Goal: Information Seeking & Learning: Learn about a topic

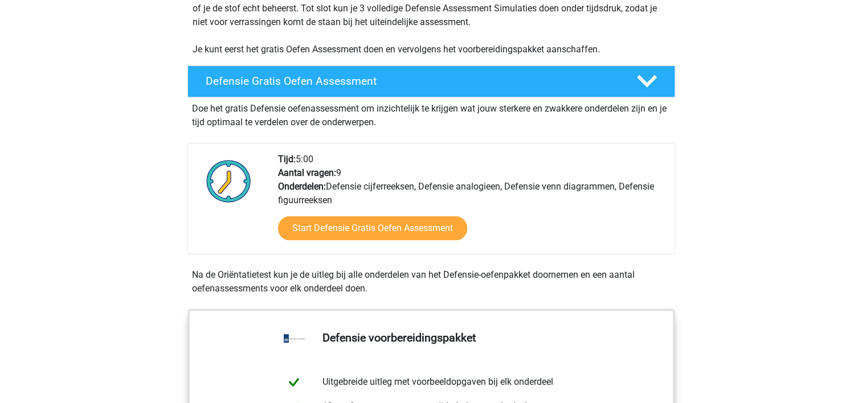
scroll to position [261, 0]
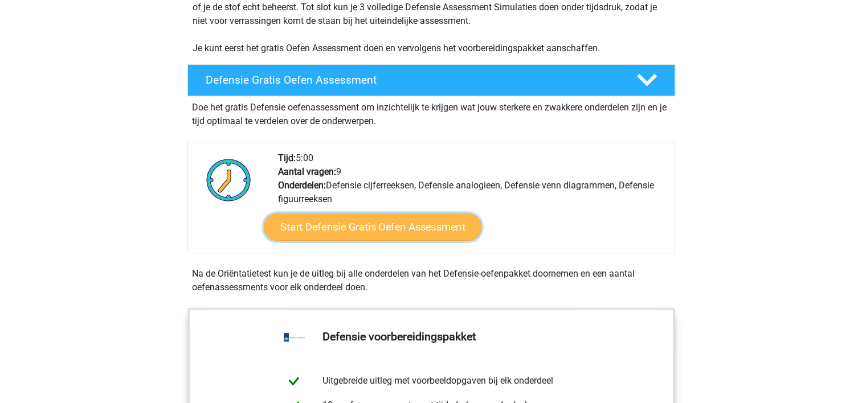
click at [461, 227] on link "Start Defensie Gratis Oefen Assessment" at bounding box center [373, 227] width 218 height 27
click at [309, 223] on link "Start Defensie Gratis Oefen Assessment" at bounding box center [373, 227] width 218 height 27
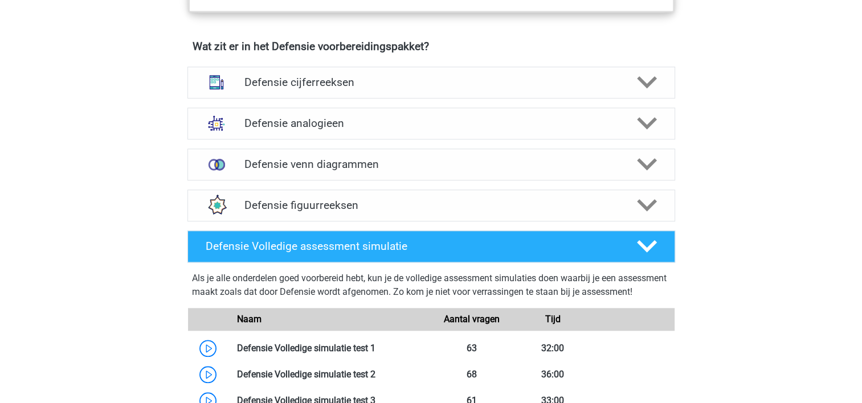
scroll to position [816, 0]
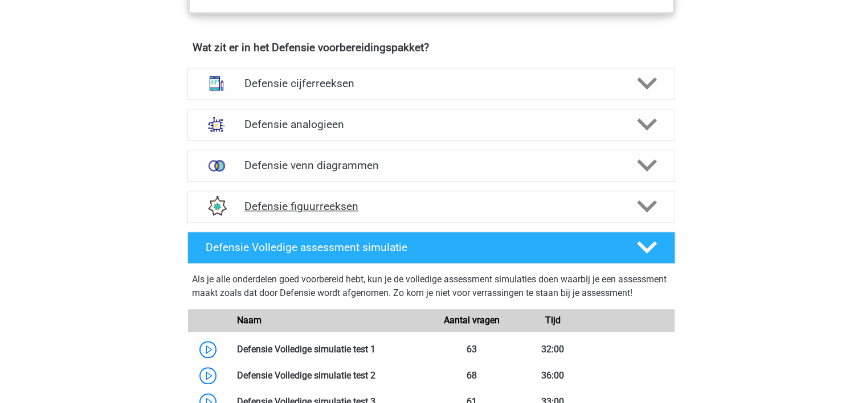
click at [653, 205] on icon at bounding box center [647, 207] width 20 height 20
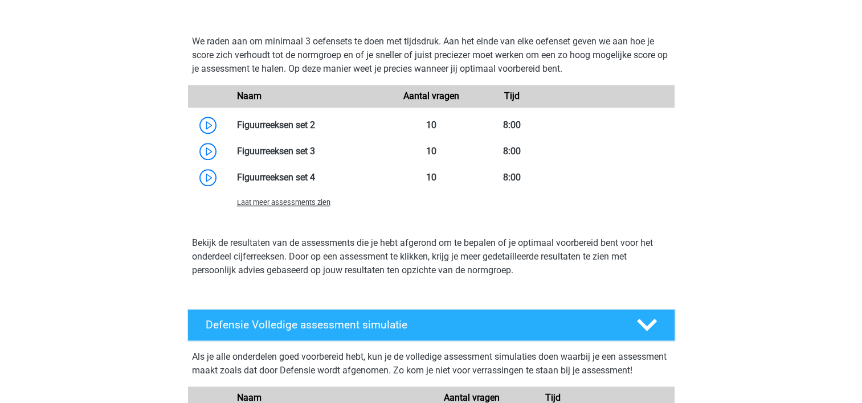
scroll to position [1221, 0]
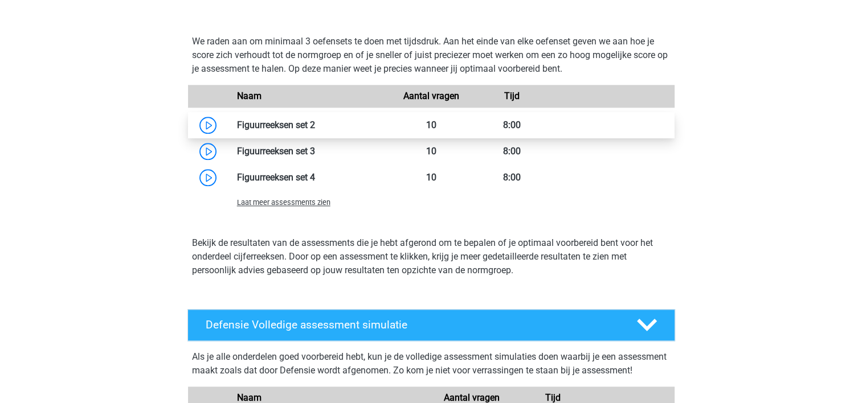
click at [315, 127] on link at bounding box center [315, 125] width 0 height 11
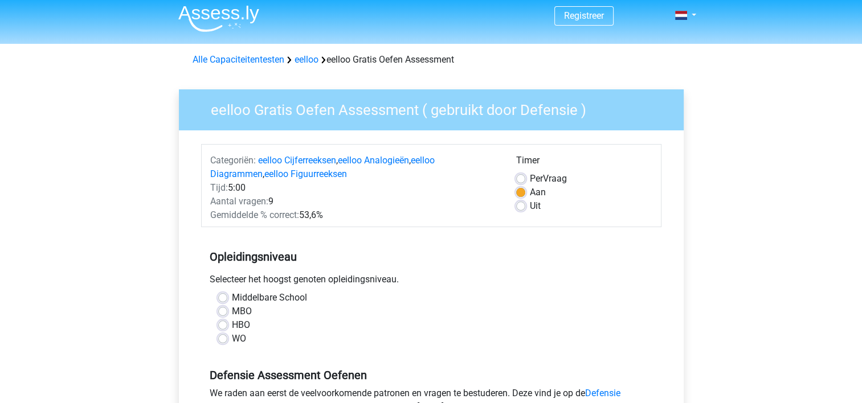
scroll to position [5, 0]
click at [526, 208] on div "Uit" at bounding box center [584, 206] width 136 height 14
click at [530, 210] on label "Uit" at bounding box center [535, 206] width 11 height 14
click at [517, 210] on input "Uit" at bounding box center [520, 204] width 9 height 11
radio input "true"
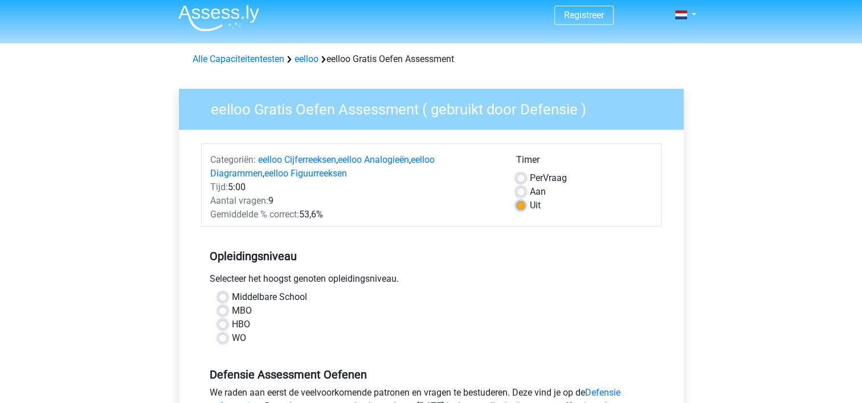
scroll to position [98, 0]
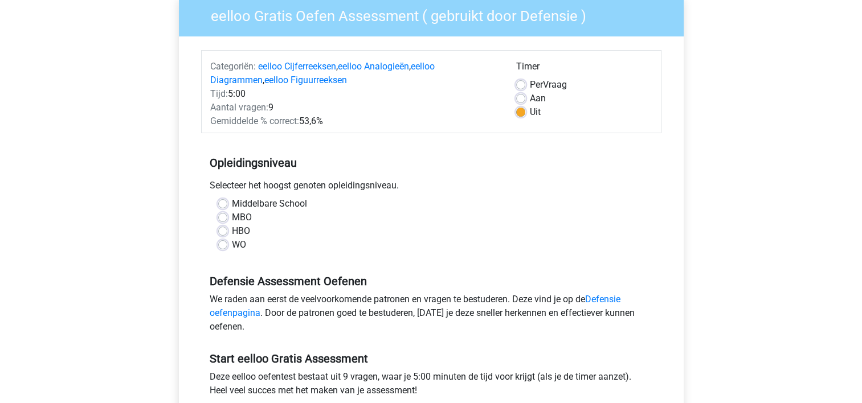
click at [242, 218] on label "MBO" at bounding box center [242, 218] width 20 height 14
click at [227, 218] on input "MBO" at bounding box center [222, 216] width 9 height 11
radio input "true"
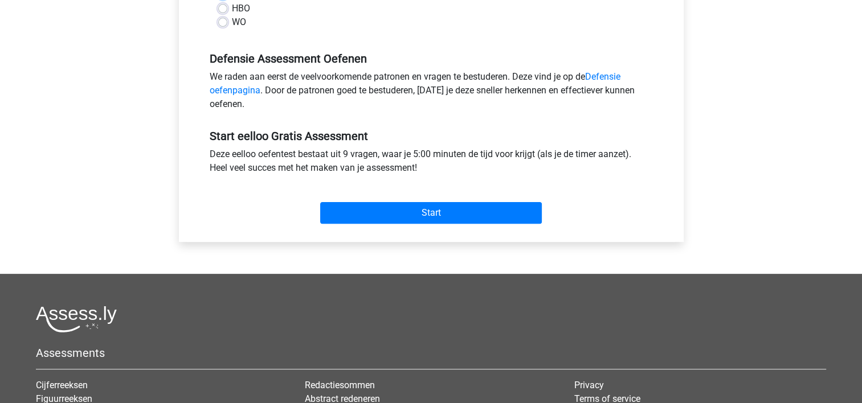
scroll to position [319, 0]
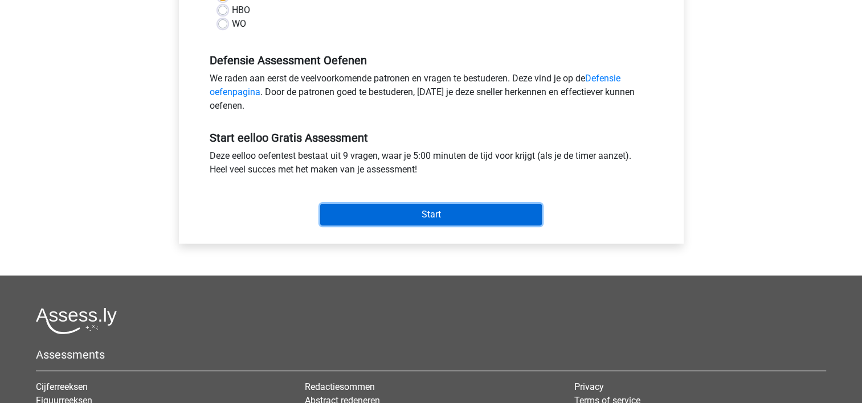
click at [418, 208] on input "Start" at bounding box center [431, 215] width 222 height 22
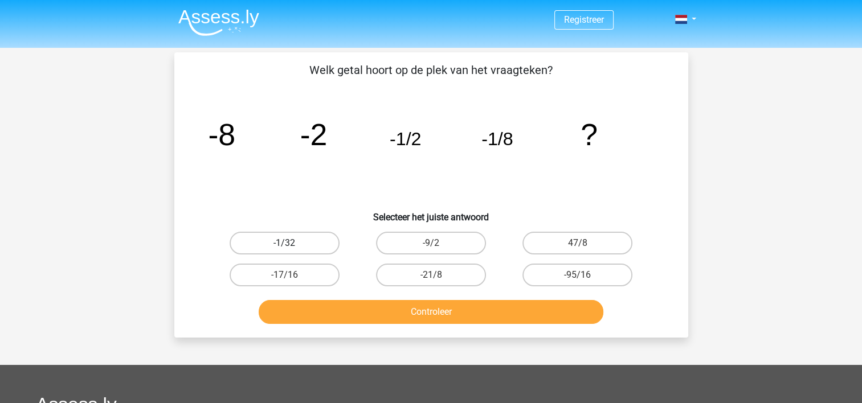
click at [326, 238] on label "-1/32" at bounding box center [285, 243] width 110 height 23
click at [292, 243] on input "-1/32" at bounding box center [287, 246] width 7 height 7
radio input "true"
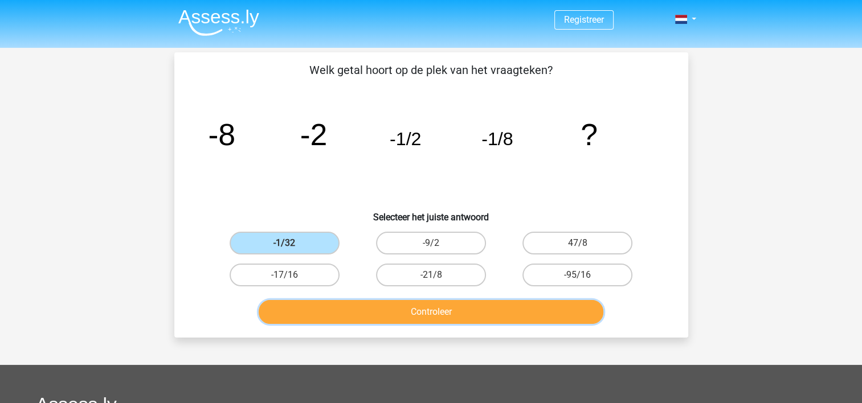
click at [367, 306] on button "Controleer" at bounding box center [431, 312] width 345 height 24
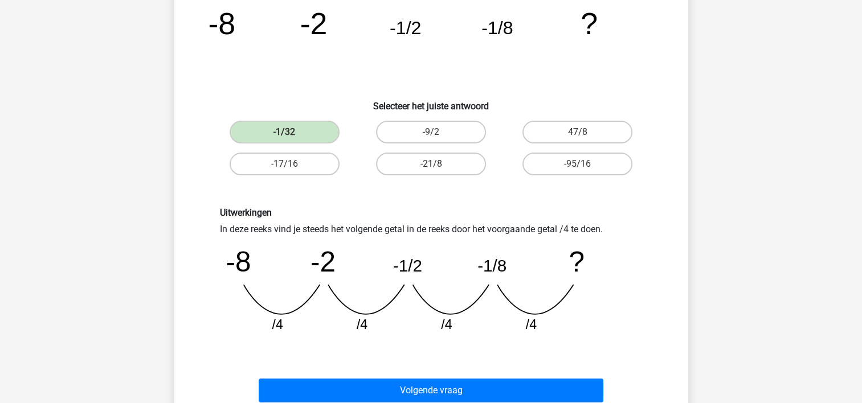
scroll to position [131, 0]
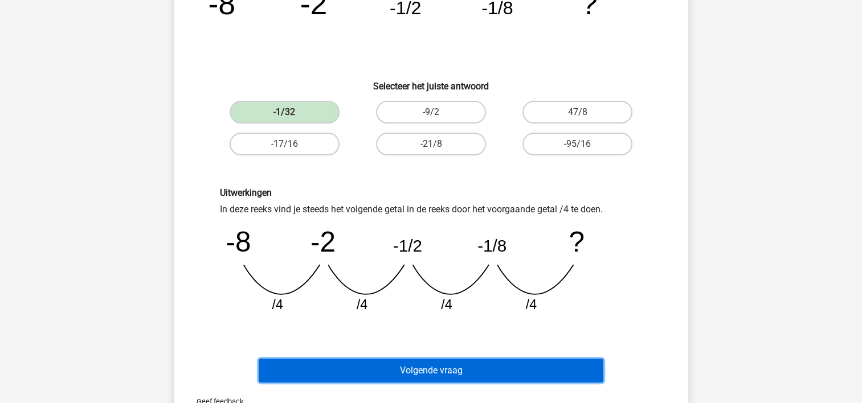
click at [583, 369] on button "Volgende vraag" at bounding box center [431, 371] width 345 height 24
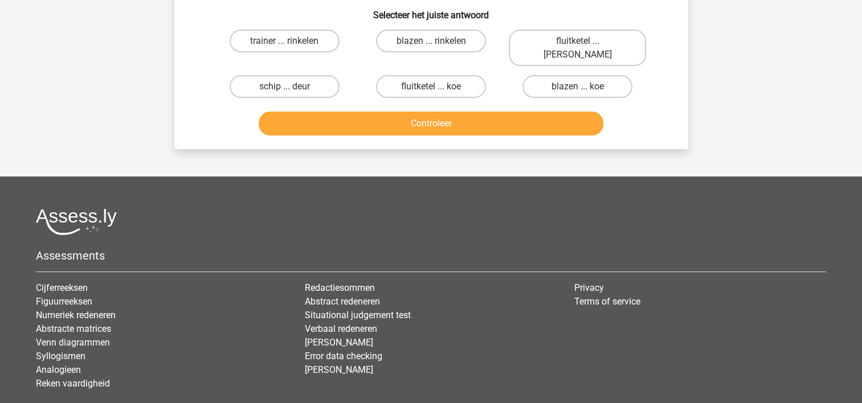
scroll to position [52, 0]
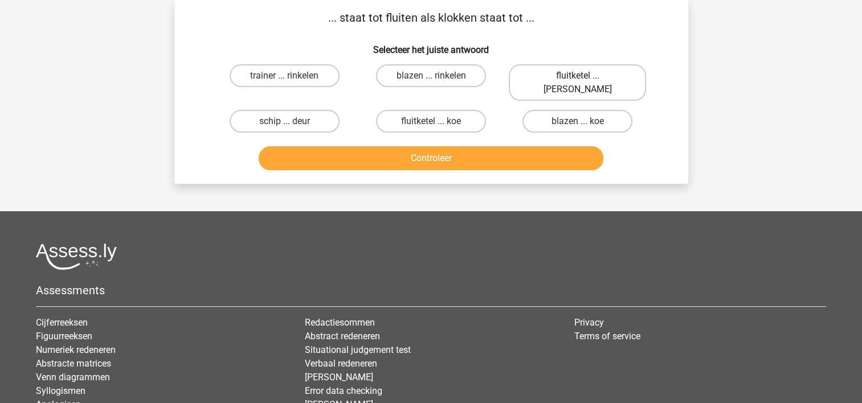
click at [597, 77] on label "fluitketel ... luiden" at bounding box center [577, 82] width 137 height 36
click at [585, 77] on input "fluitketel ... luiden" at bounding box center [581, 79] width 7 height 7
radio input "true"
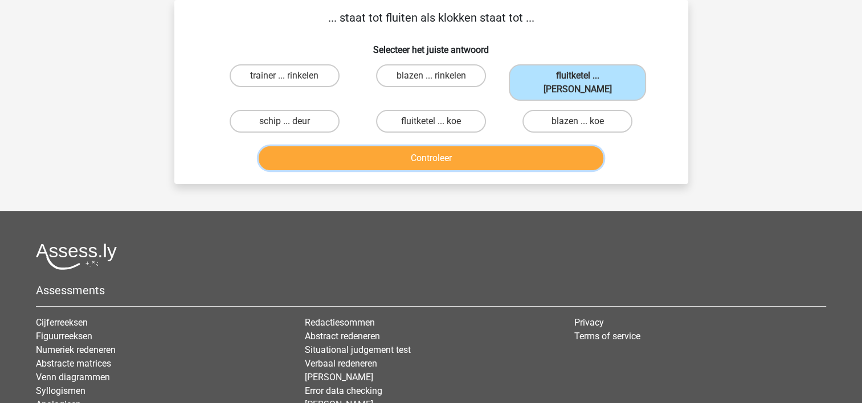
click at [573, 146] on button "Controleer" at bounding box center [431, 158] width 345 height 24
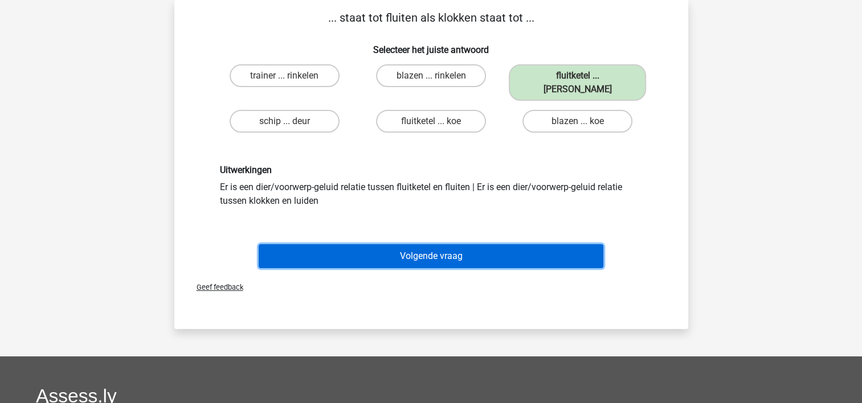
click at [536, 244] on button "Volgende vraag" at bounding box center [431, 256] width 345 height 24
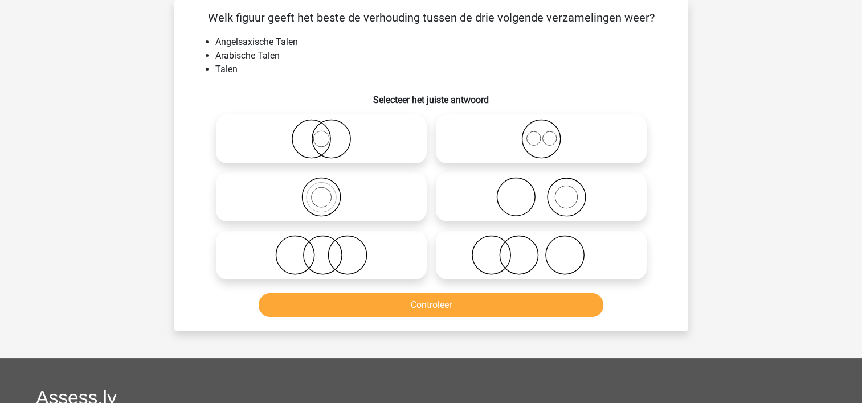
click at [361, 201] on icon at bounding box center [321, 197] width 202 height 40
click at [329, 191] on input "radio" at bounding box center [324, 187] width 7 height 7
radio input "true"
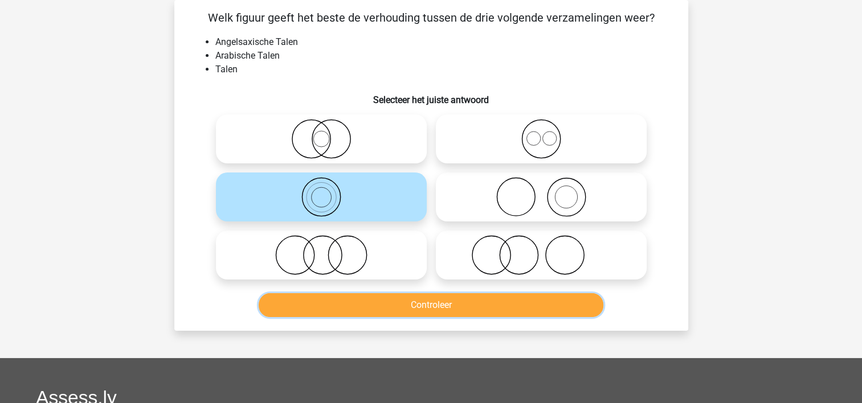
click at [420, 303] on button "Controleer" at bounding box center [431, 305] width 345 height 24
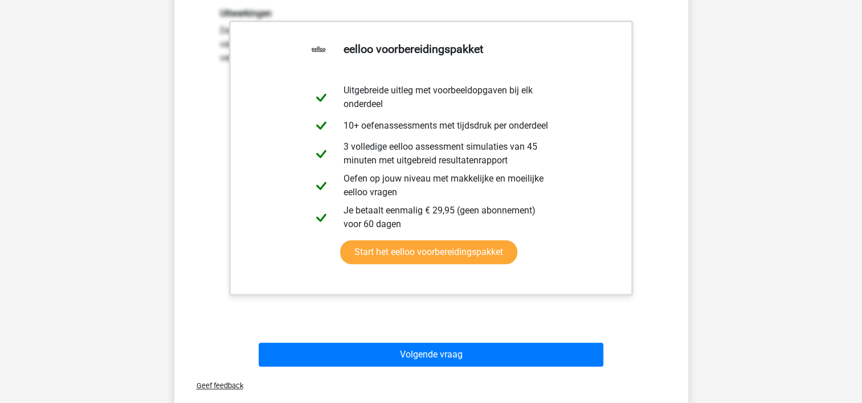
scroll to position [370, 0]
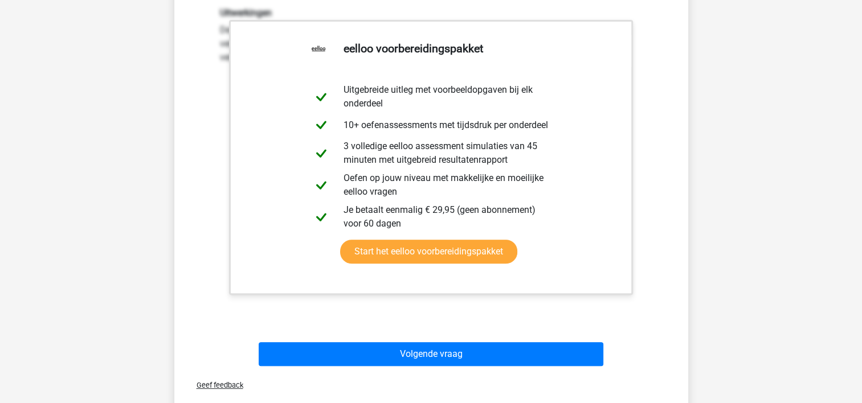
click at [572, 340] on div "Volgende vraag" at bounding box center [431, 352] width 477 height 38
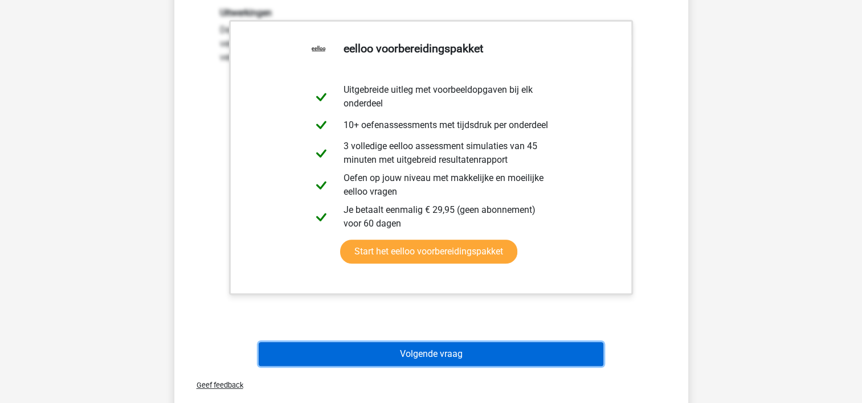
click at [574, 350] on button "Volgende vraag" at bounding box center [431, 354] width 345 height 24
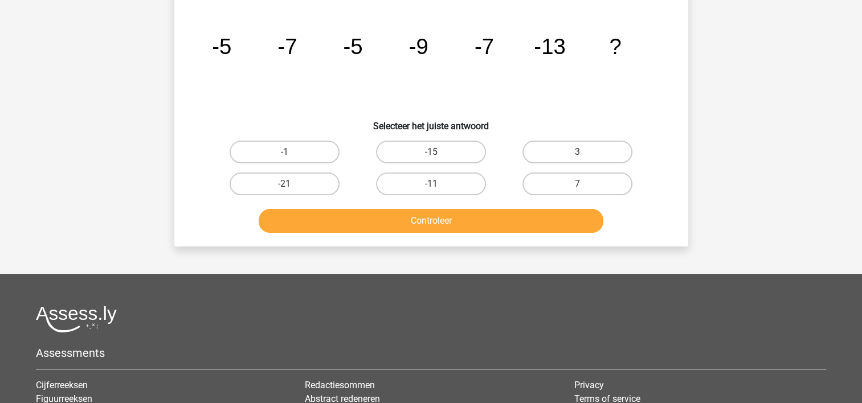
scroll to position [52, 0]
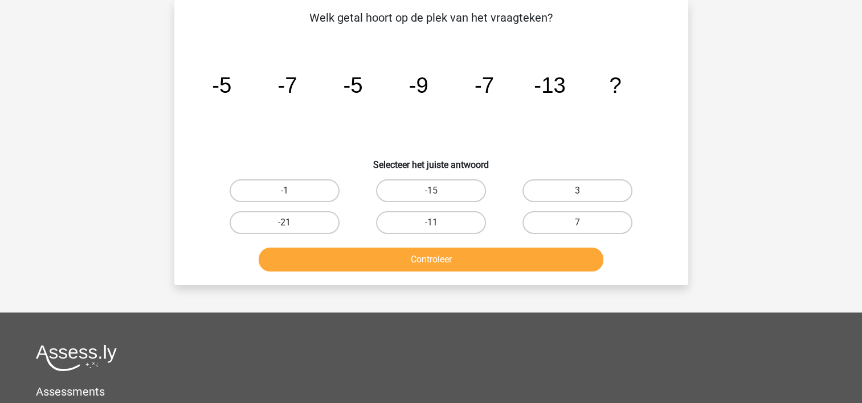
click at [330, 227] on label "-21" at bounding box center [285, 222] width 110 height 23
click at [292, 227] on input "-21" at bounding box center [287, 226] width 7 height 7
radio input "true"
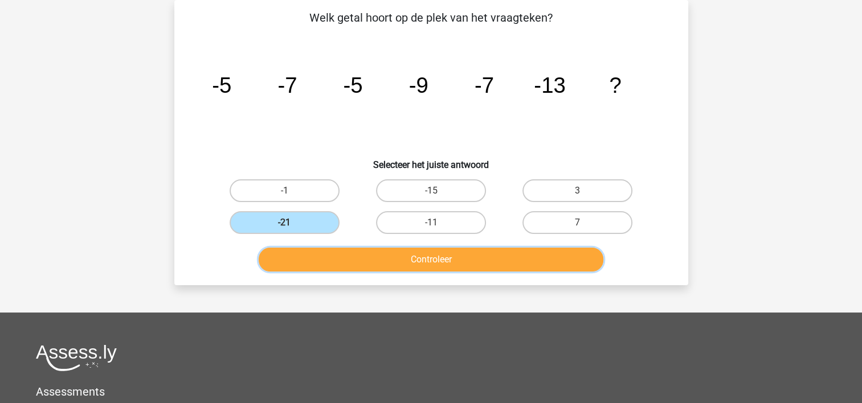
click at [339, 248] on button "Controleer" at bounding box center [431, 260] width 345 height 24
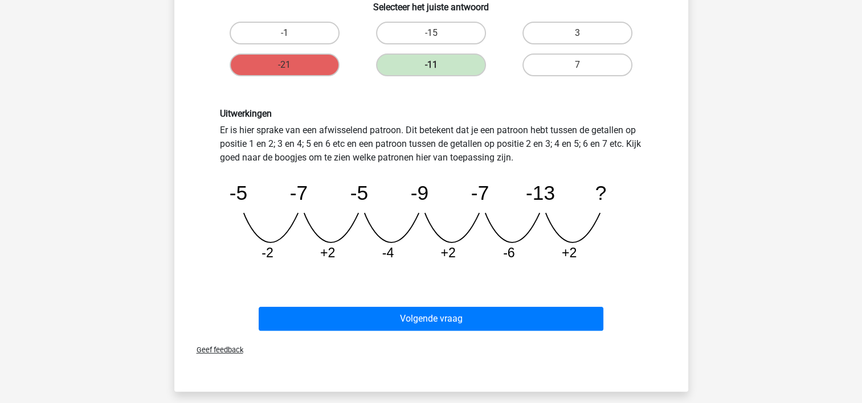
scroll to position [211, 0]
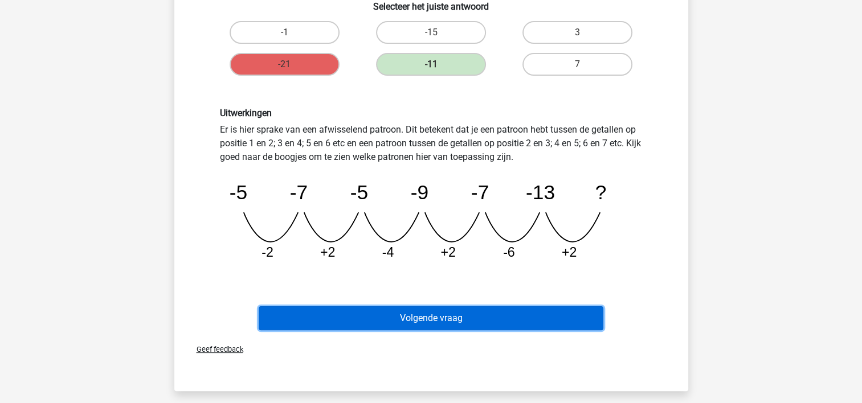
click at [586, 327] on button "Volgende vraag" at bounding box center [431, 318] width 345 height 24
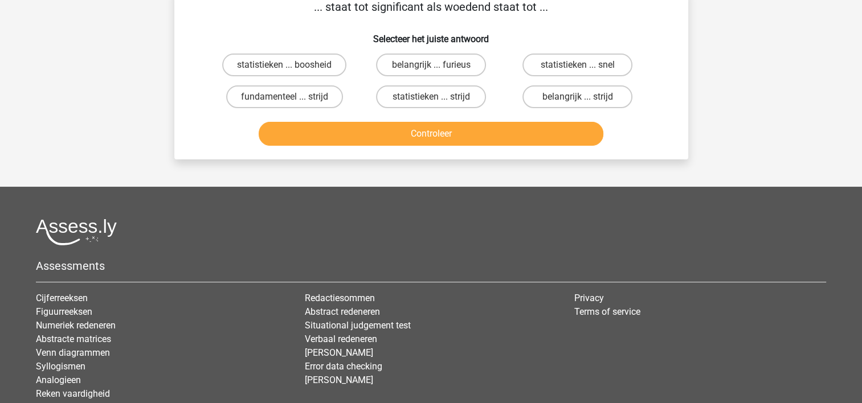
scroll to position [52, 0]
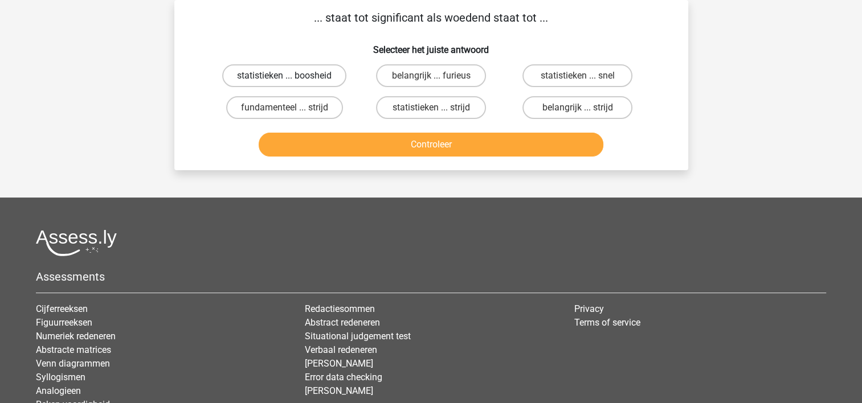
click at [336, 77] on label "statistieken ... boosheid" at bounding box center [284, 75] width 124 height 23
click at [292, 77] on input "statistieken ... boosheid" at bounding box center [287, 79] width 7 height 7
radio input "true"
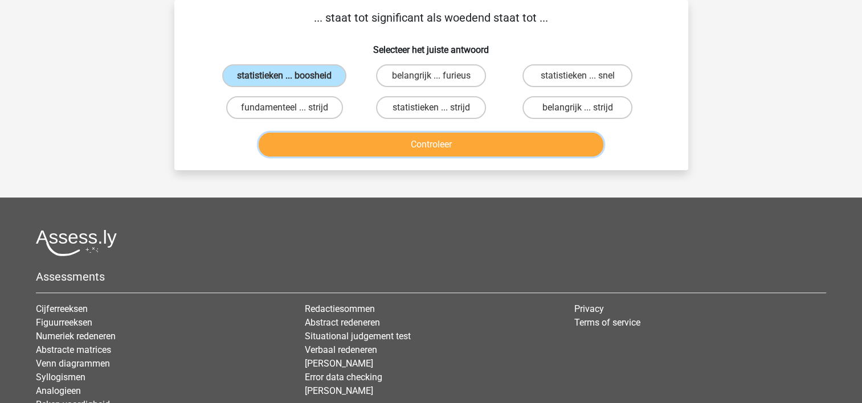
click at [367, 140] on button "Controleer" at bounding box center [431, 145] width 345 height 24
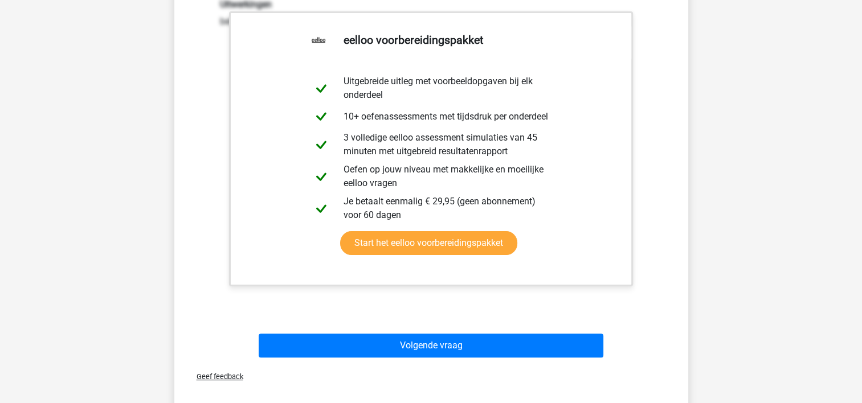
scroll to position [219, 0]
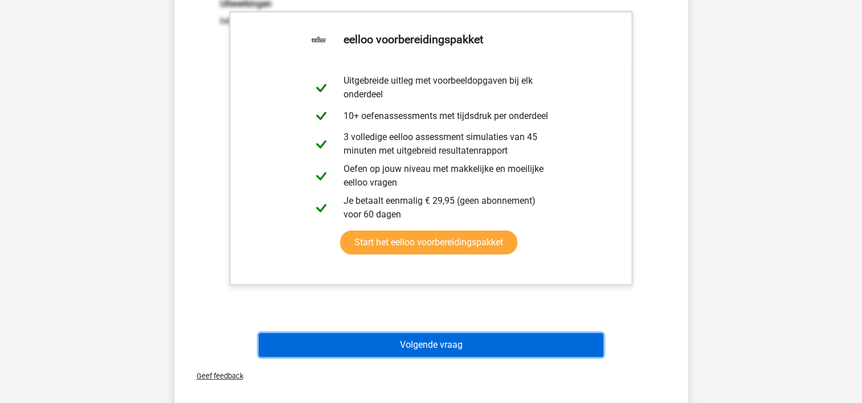
click at [556, 340] on button "Volgende vraag" at bounding box center [431, 345] width 345 height 24
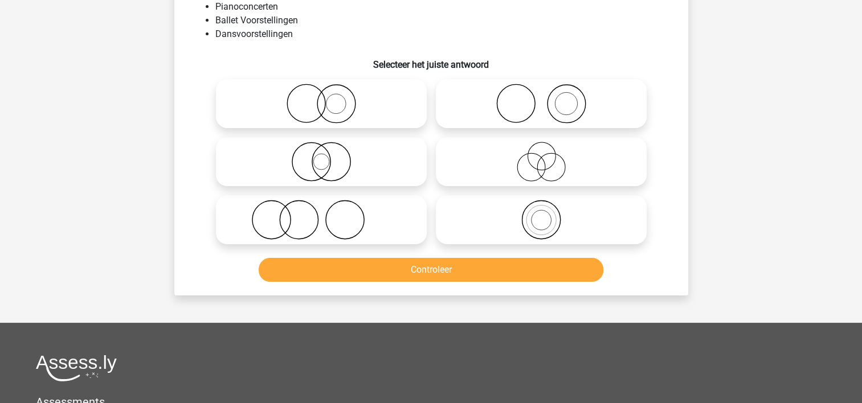
scroll to position [52, 0]
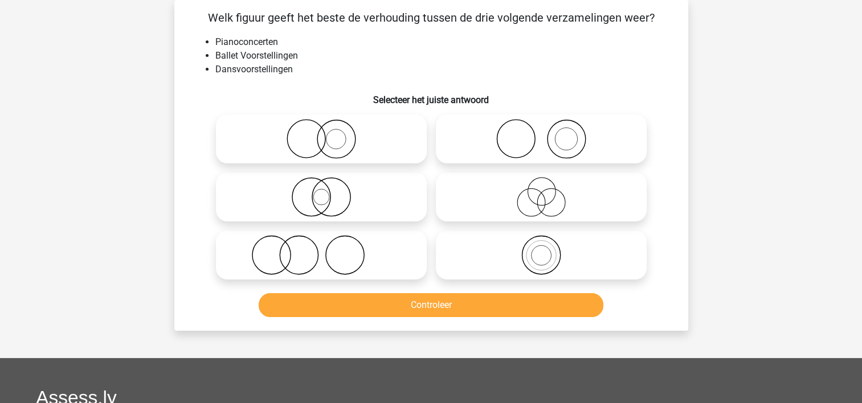
click at [546, 144] on icon at bounding box center [541, 139] width 202 height 40
click at [546, 133] on input "radio" at bounding box center [544, 129] width 7 height 7
radio input "true"
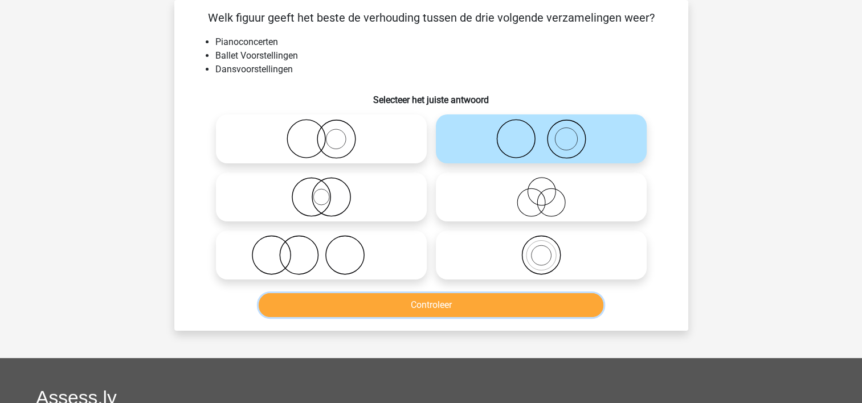
click at [482, 301] on button "Controleer" at bounding box center [431, 305] width 345 height 24
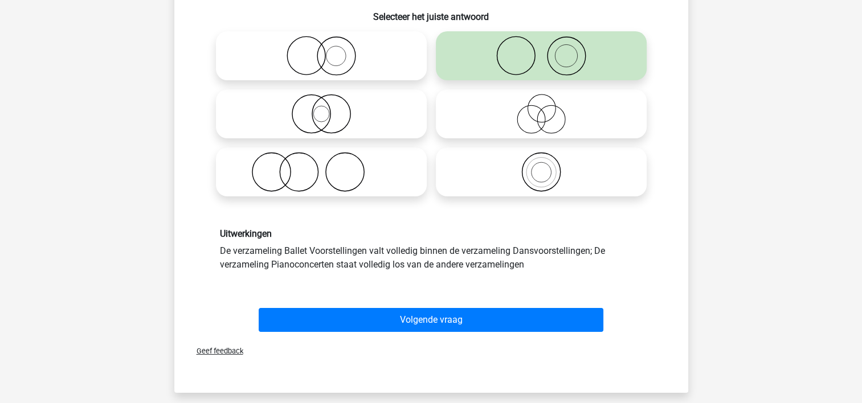
scroll to position [138, 0]
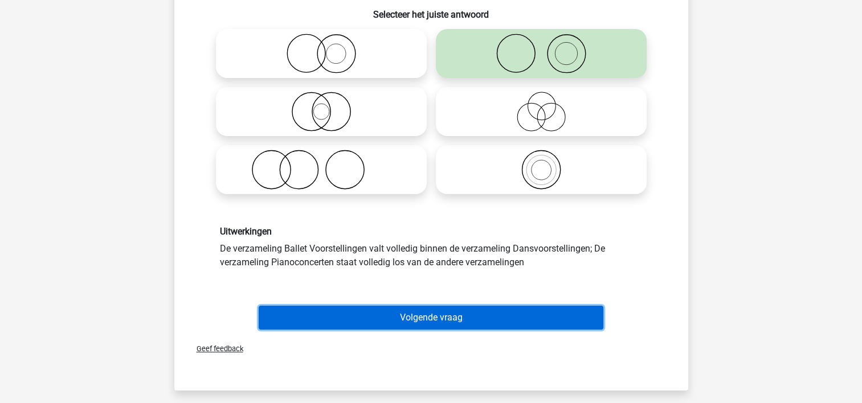
click at [565, 326] on button "Volgende vraag" at bounding box center [431, 318] width 345 height 24
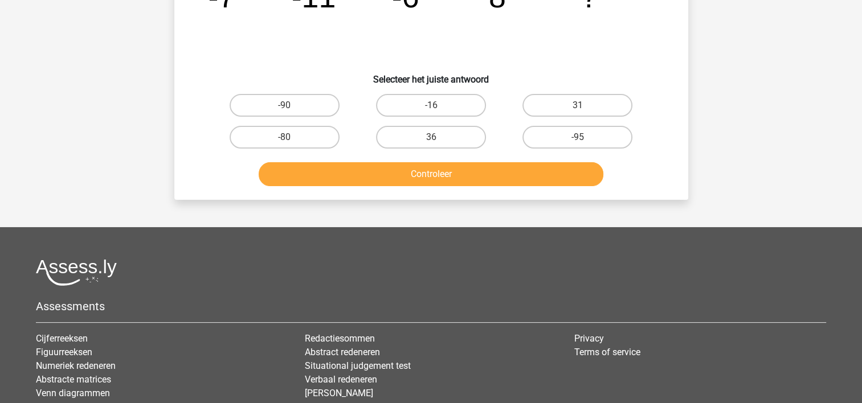
scroll to position [52, 0]
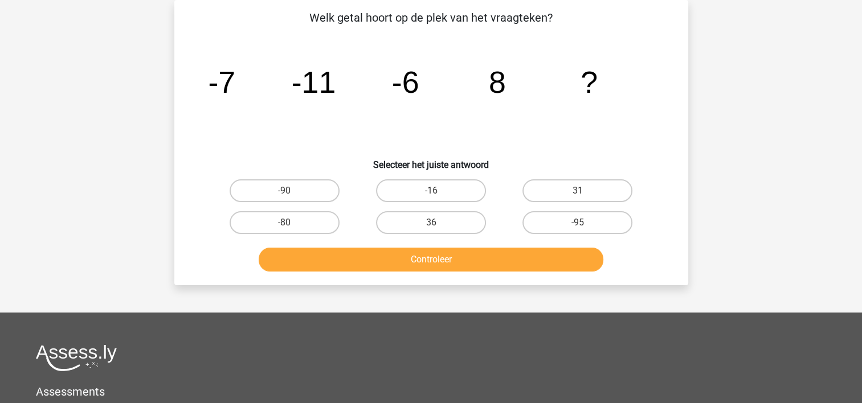
click at [558, 202] on div "31" at bounding box center [577, 191] width 146 height 32
click at [559, 201] on label "31" at bounding box center [577, 190] width 110 height 23
click at [578, 198] on input "31" at bounding box center [581, 194] width 7 height 7
radio input "true"
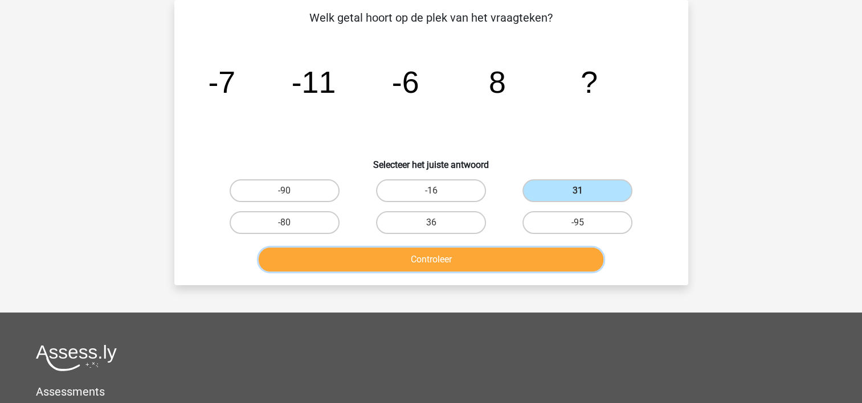
click at [550, 252] on button "Controleer" at bounding box center [431, 260] width 345 height 24
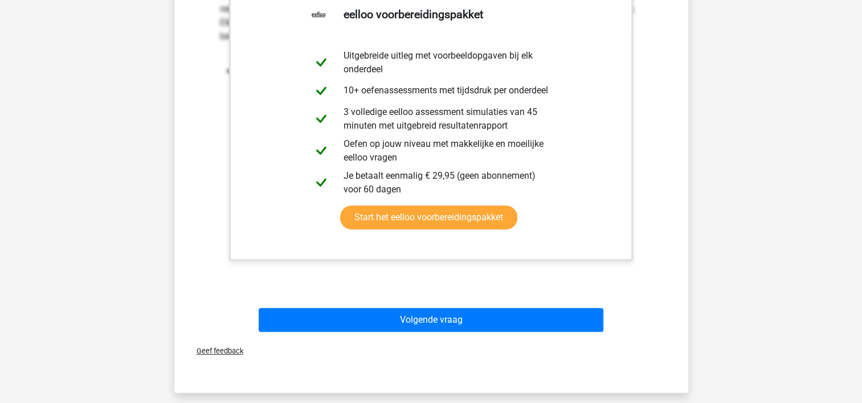
scroll to position [359, 0]
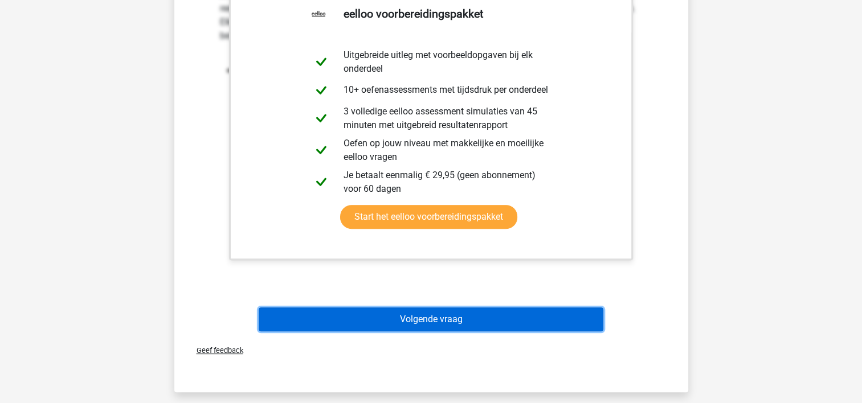
click at [590, 308] on button "Volgende vraag" at bounding box center [431, 320] width 345 height 24
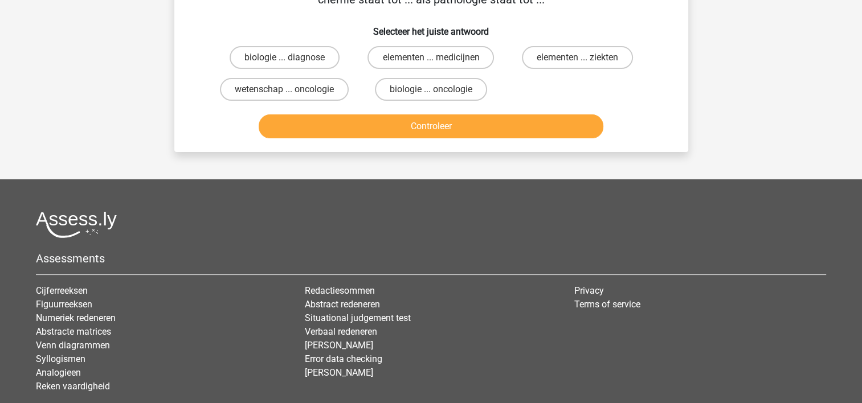
scroll to position [52, 0]
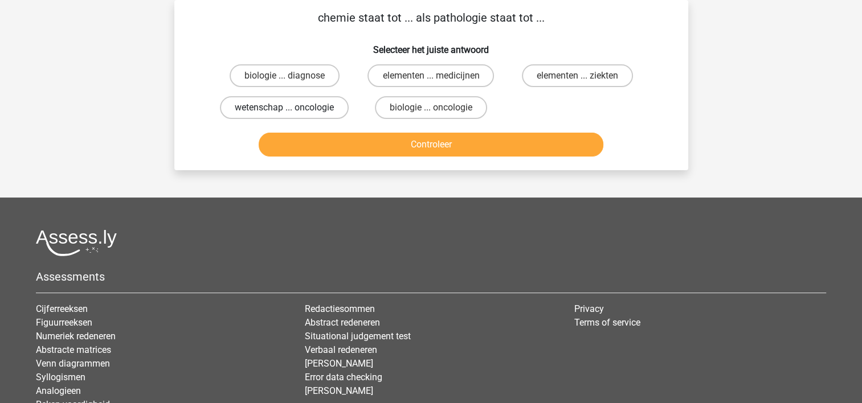
click at [343, 105] on label "wetenschap ... oncologie" at bounding box center [284, 107] width 129 height 23
click at [292, 108] on input "wetenschap ... oncologie" at bounding box center [287, 111] width 7 height 7
radio input "true"
click at [350, 124] on div "Controleer" at bounding box center [431, 143] width 477 height 38
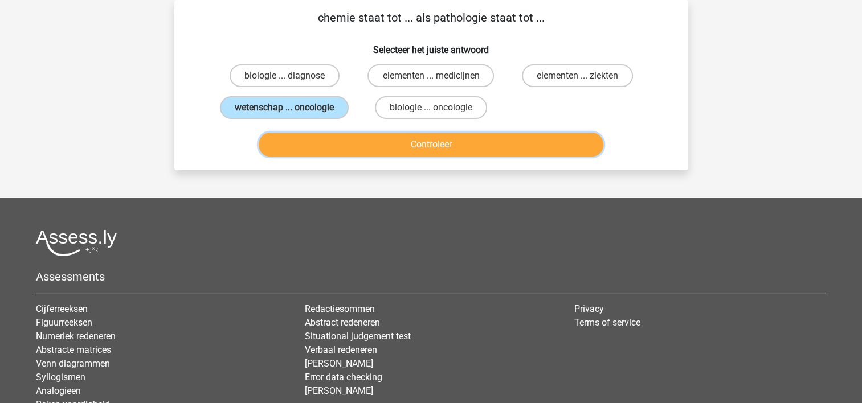
click at [350, 142] on button "Controleer" at bounding box center [431, 145] width 345 height 24
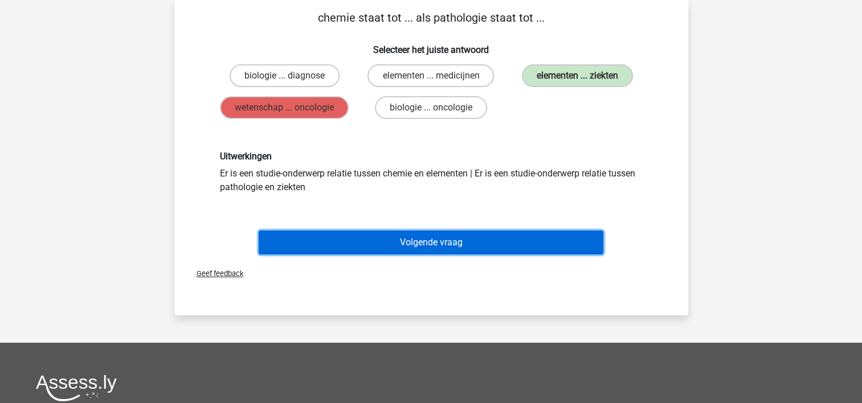
click at [527, 249] on button "Volgende vraag" at bounding box center [431, 243] width 345 height 24
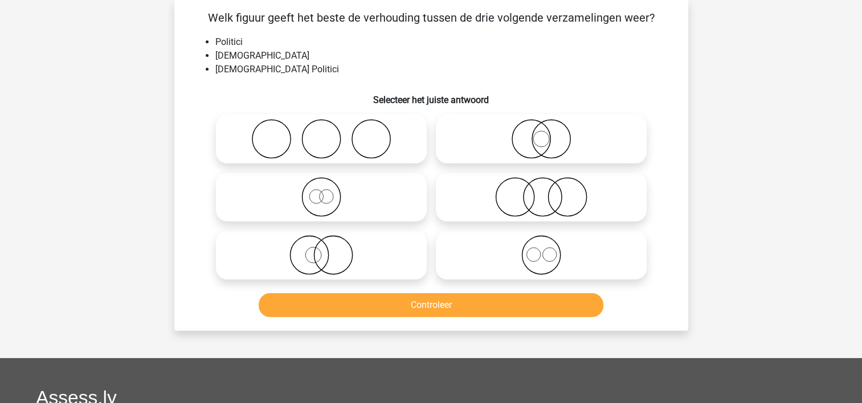
click at [558, 148] on icon at bounding box center [541, 139] width 202 height 40
click at [549, 133] on input "radio" at bounding box center [544, 129] width 7 height 7
radio input "true"
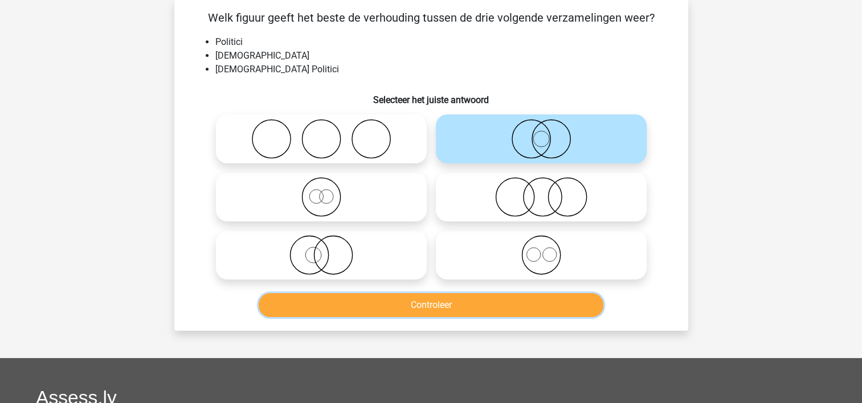
click at [490, 295] on button "Controleer" at bounding box center [431, 305] width 345 height 24
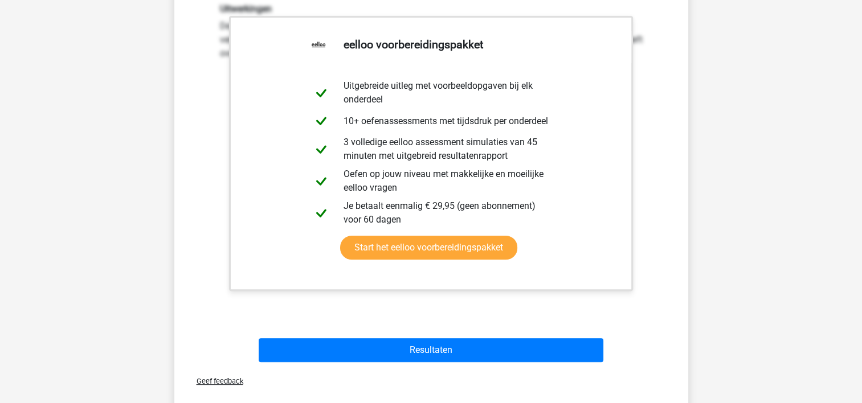
scroll to position [391, 0]
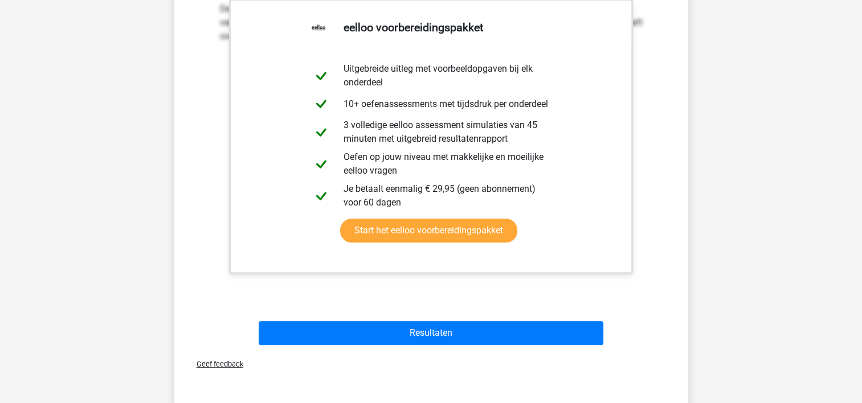
click at [558, 321] on div "Resultaten" at bounding box center [431, 331] width 477 height 38
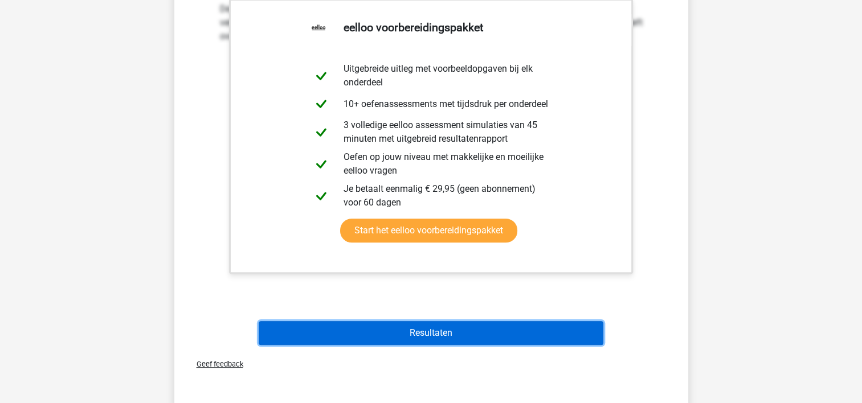
click at [556, 324] on button "Resultaten" at bounding box center [431, 333] width 345 height 24
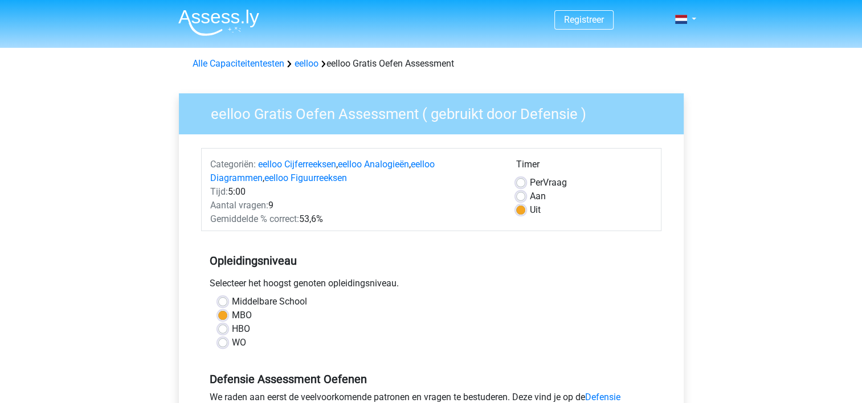
click at [530, 200] on label "Aan" at bounding box center [538, 197] width 16 height 14
click at [522, 200] on input "Aan" at bounding box center [520, 195] width 9 height 11
radio input "true"
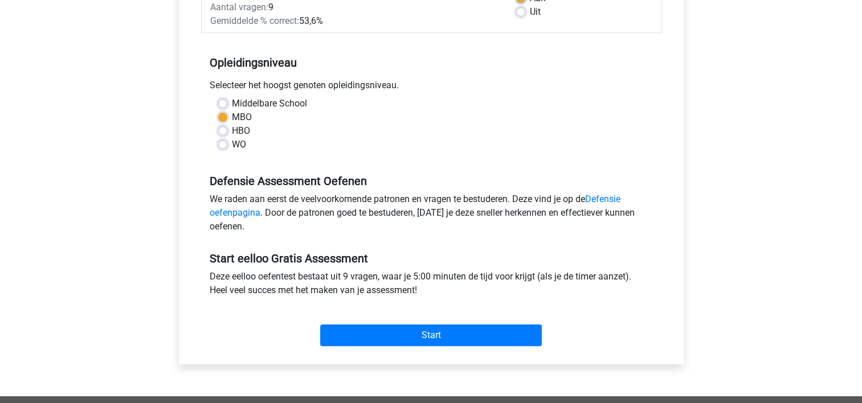
scroll to position [203, 0]
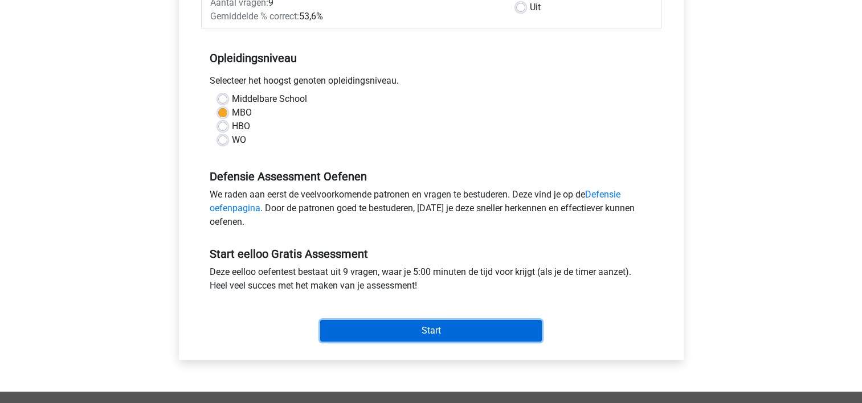
click at [473, 331] on input "Start" at bounding box center [431, 331] width 222 height 22
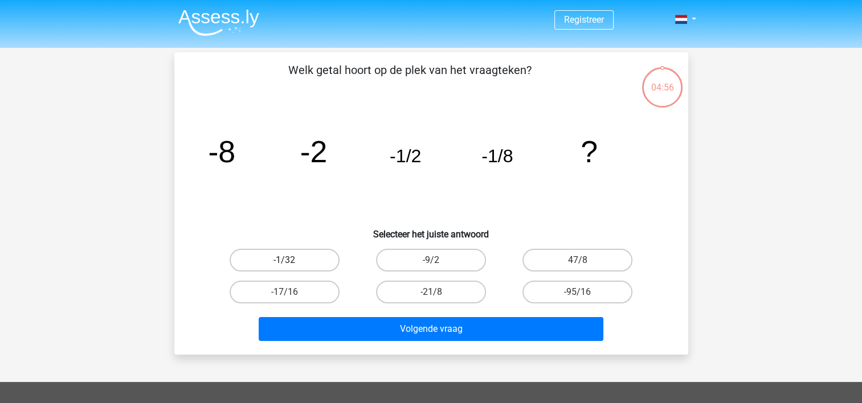
click at [328, 261] on label "-1/32" at bounding box center [285, 260] width 110 height 23
click at [292, 261] on input "-1/32" at bounding box center [287, 263] width 7 height 7
radio input "true"
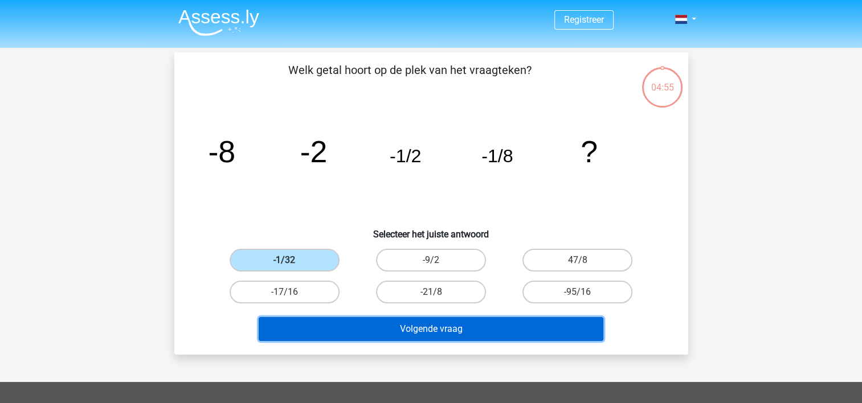
click at [341, 318] on button "Volgende vraag" at bounding box center [431, 329] width 345 height 24
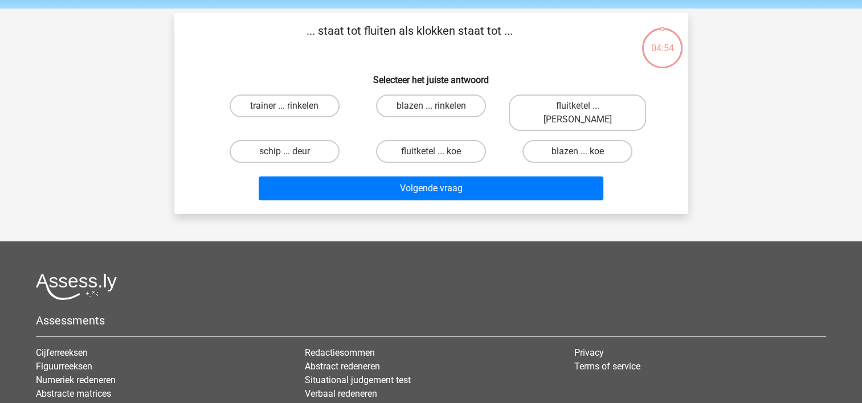
scroll to position [52, 0]
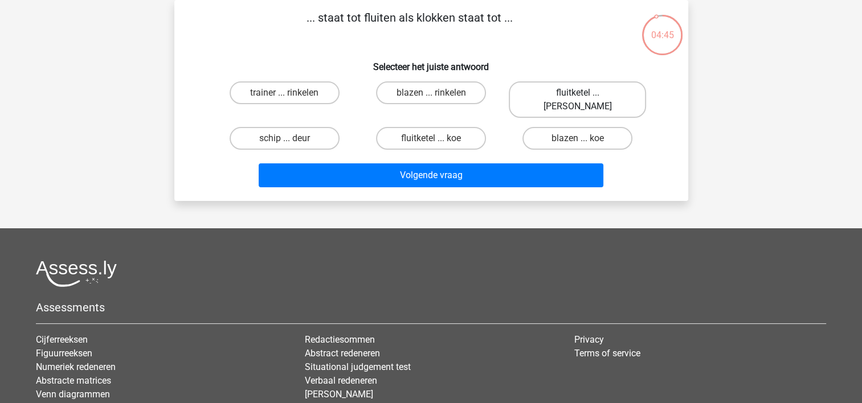
click at [576, 99] on label "fluitketel ... luiden" at bounding box center [577, 99] width 137 height 36
click at [578, 99] on input "fluitketel ... luiden" at bounding box center [581, 96] width 7 height 7
radio input "true"
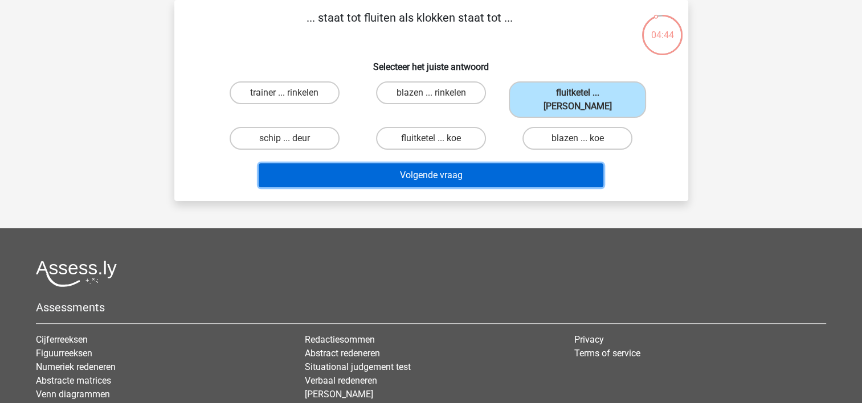
click at [551, 163] on button "Volgende vraag" at bounding box center [431, 175] width 345 height 24
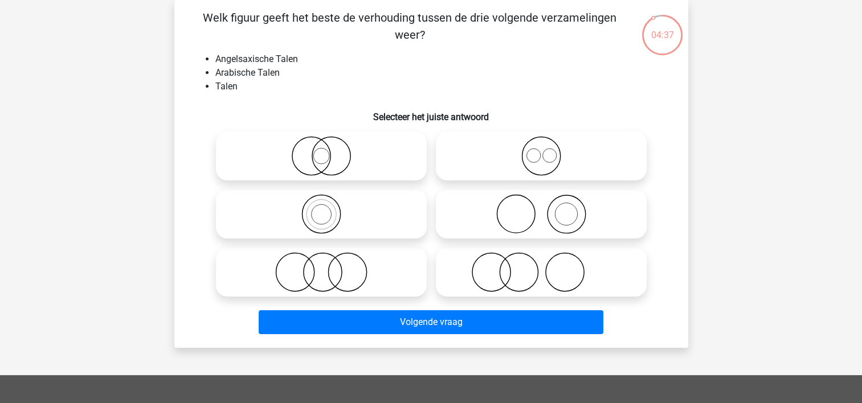
click at [507, 148] on icon at bounding box center [541, 156] width 202 height 40
click at [541, 148] on input "radio" at bounding box center [544, 146] width 7 height 7
radio input "true"
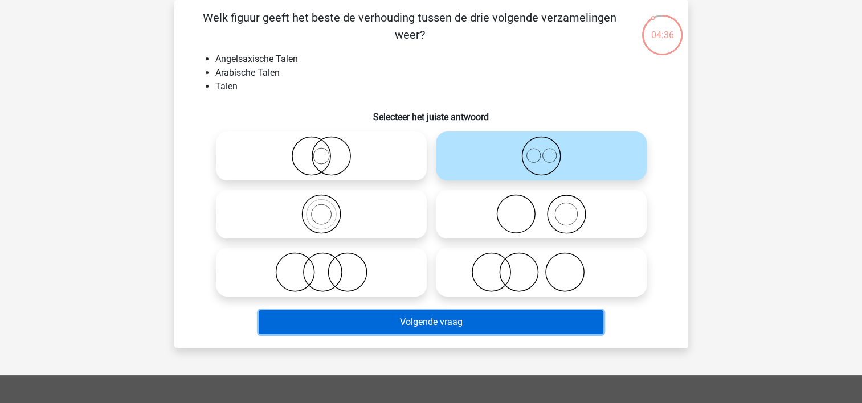
click at [454, 322] on button "Volgende vraag" at bounding box center [431, 322] width 345 height 24
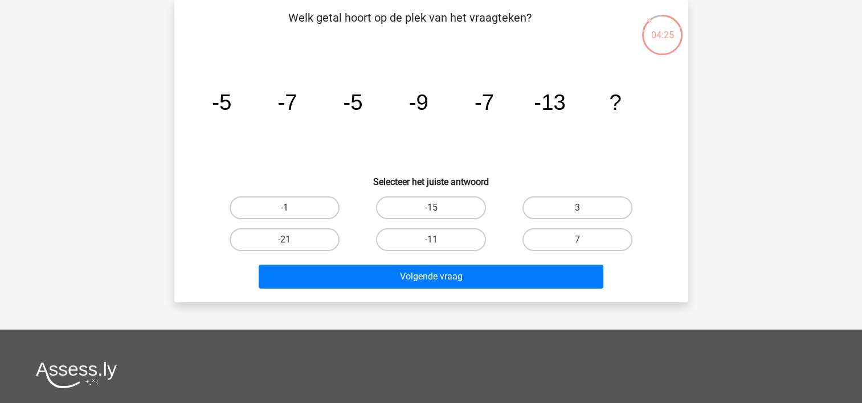
click at [461, 210] on label "-15" at bounding box center [431, 208] width 110 height 23
click at [438, 210] on input "-15" at bounding box center [434, 211] width 7 height 7
radio input "true"
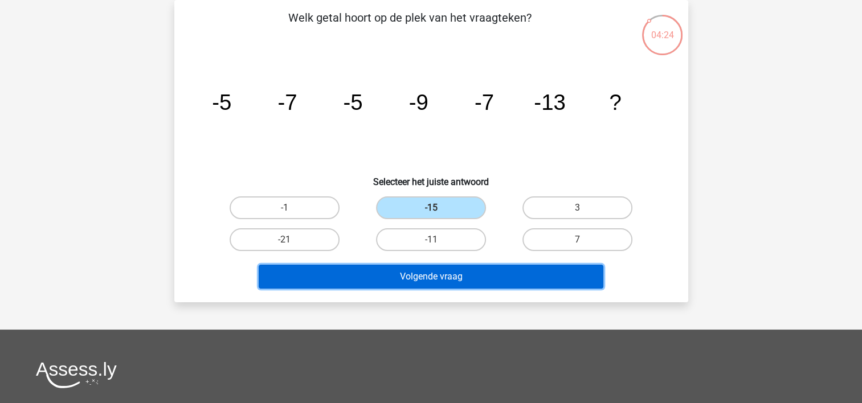
click at [453, 272] on button "Volgende vraag" at bounding box center [431, 277] width 345 height 24
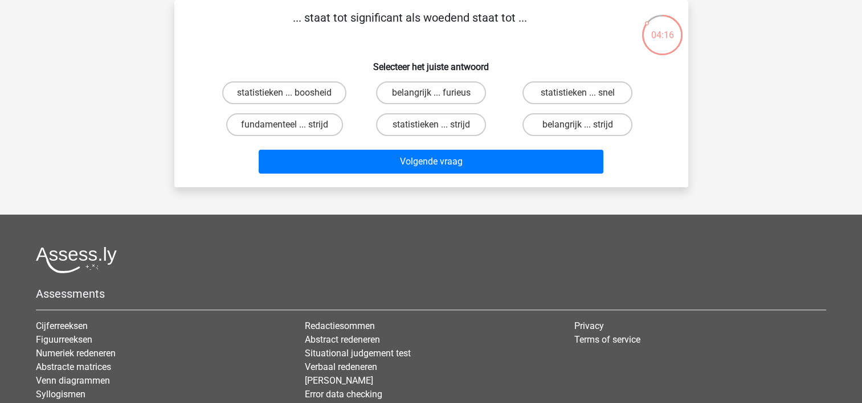
click at [435, 99] on input "belangrijk ... furieus" at bounding box center [434, 96] width 7 height 7
radio input "true"
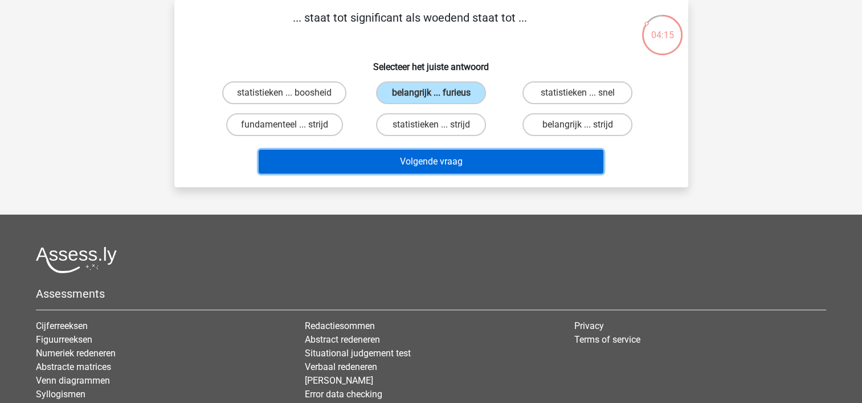
click at [449, 164] on button "Volgende vraag" at bounding box center [431, 162] width 345 height 24
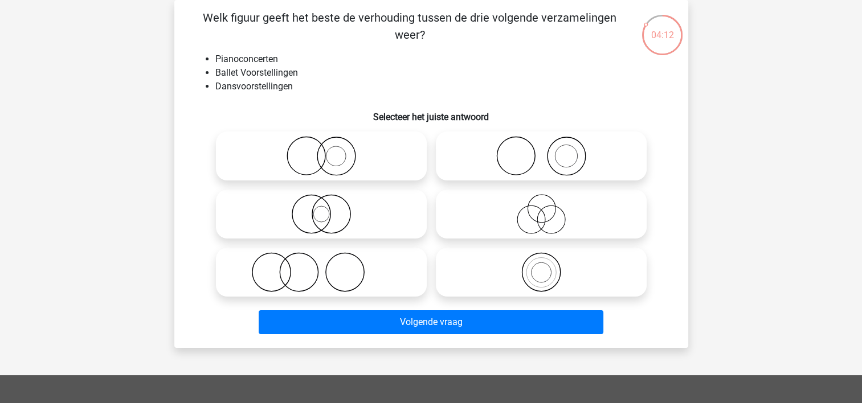
click at [569, 156] on icon at bounding box center [541, 156] width 202 height 40
click at [549, 150] on input "radio" at bounding box center [544, 146] width 7 height 7
radio input "true"
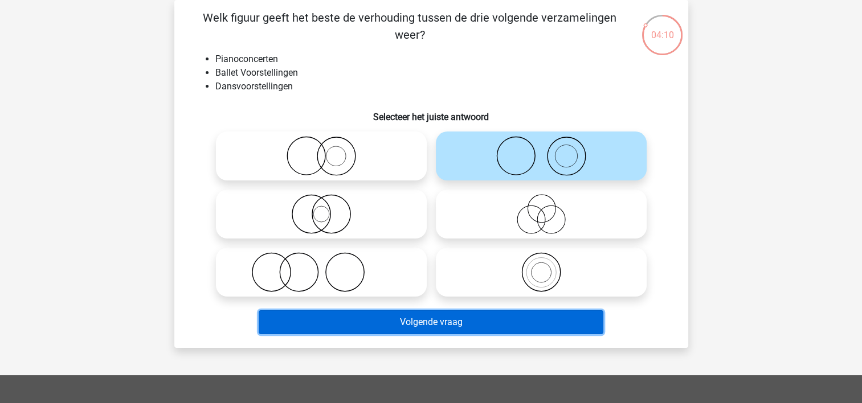
click at [524, 319] on button "Volgende vraag" at bounding box center [431, 322] width 345 height 24
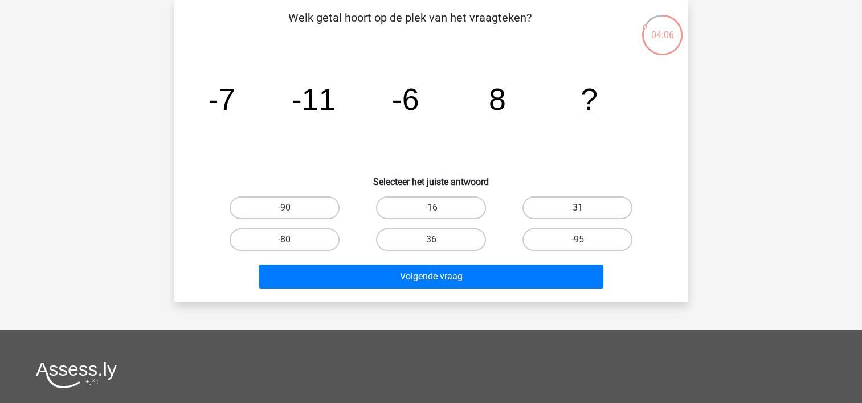
click at [561, 211] on label "31" at bounding box center [577, 208] width 110 height 23
click at [578, 211] on input "31" at bounding box center [581, 211] width 7 height 7
radio input "true"
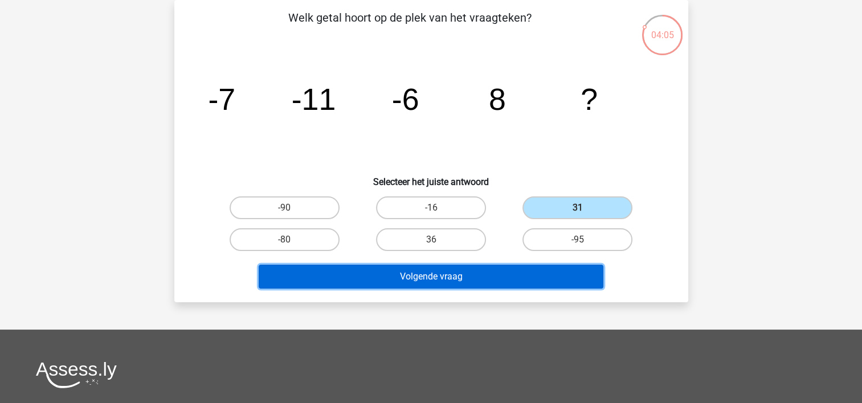
click at [543, 285] on button "Volgende vraag" at bounding box center [431, 277] width 345 height 24
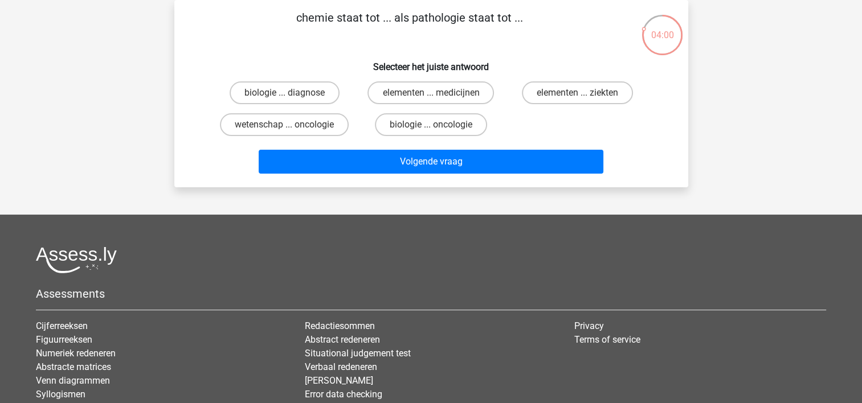
click at [608, 105] on div "elementen ... ziekten" at bounding box center [577, 93] width 146 height 32
click at [608, 89] on label "elementen ... ziekten" at bounding box center [577, 92] width 111 height 23
click at [585, 93] on input "elementen ... ziekten" at bounding box center [581, 96] width 7 height 7
radio input "true"
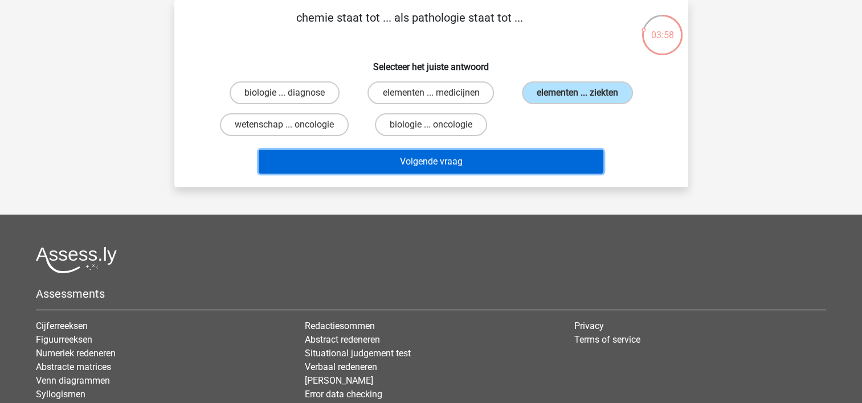
click at [579, 150] on button "Volgende vraag" at bounding box center [431, 162] width 345 height 24
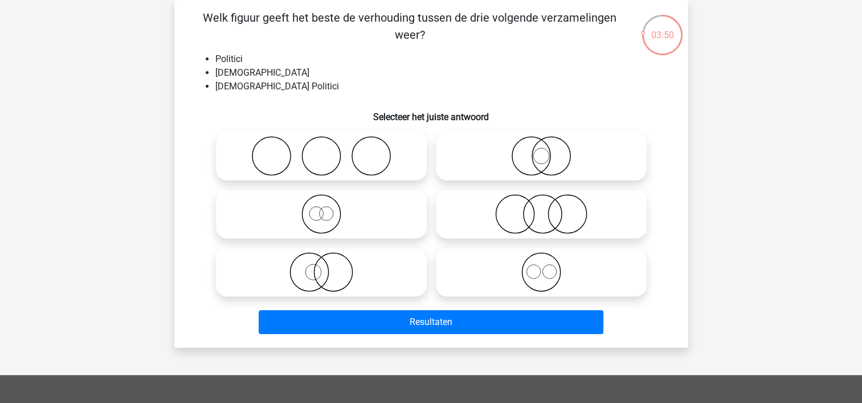
click at [551, 160] on icon at bounding box center [541, 156] width 202 height 40
click at [549, 150] on input "radio" at bounding box center [544, 146] width 7 height 7
radio input "true"
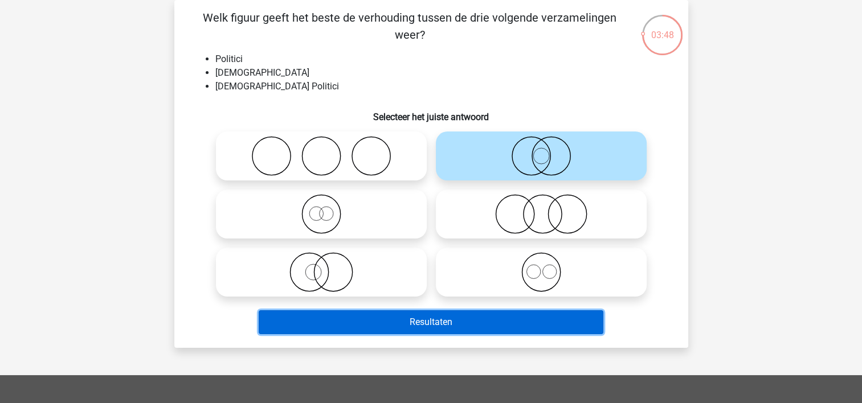
click at [517, 323] on button "Resultaten" at bounding box center [431, 322] width 345 height 24
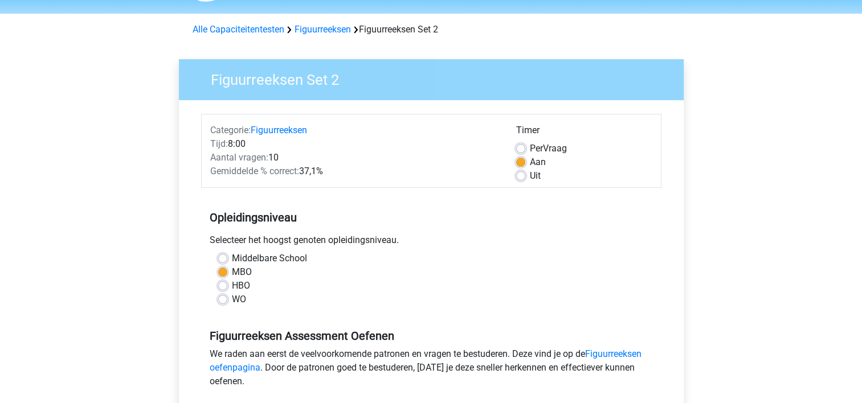
scroll to position [34, 0]
click at [531, 178] on label "Uit" at bounding box center [535, 176] width 11 height 14
click at [525, 178] on input "Uit" at bounding box center [520, 174] width 9 height 11
radio input "true"
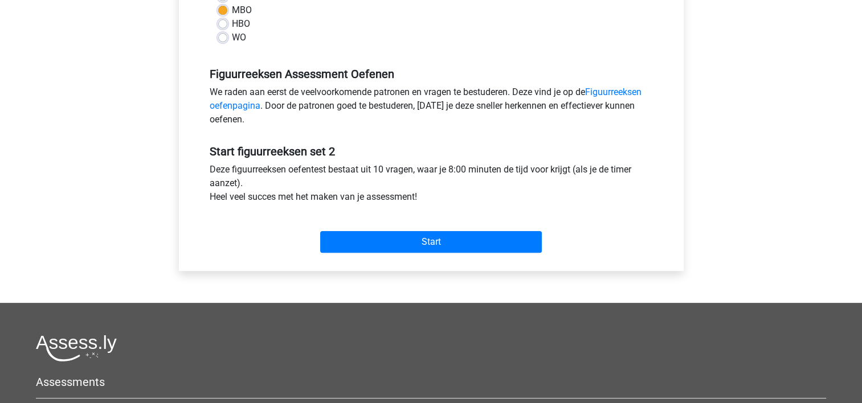
scroll to position [323, 0]
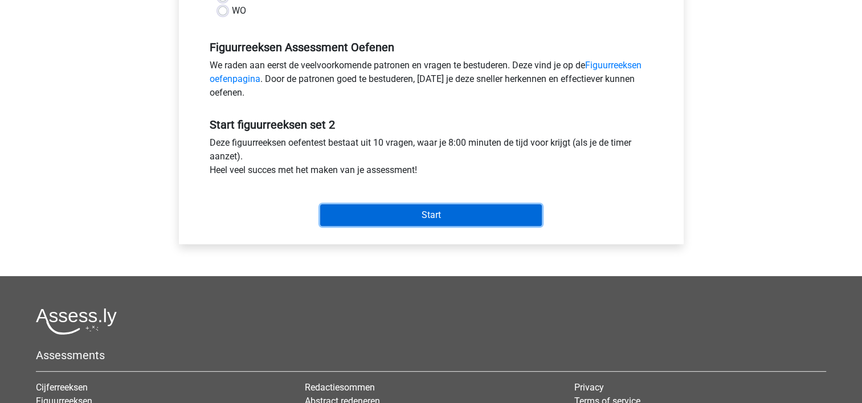
click at [533, 217] on input "Start" at bounding box center [431, 216] width 222 height 22
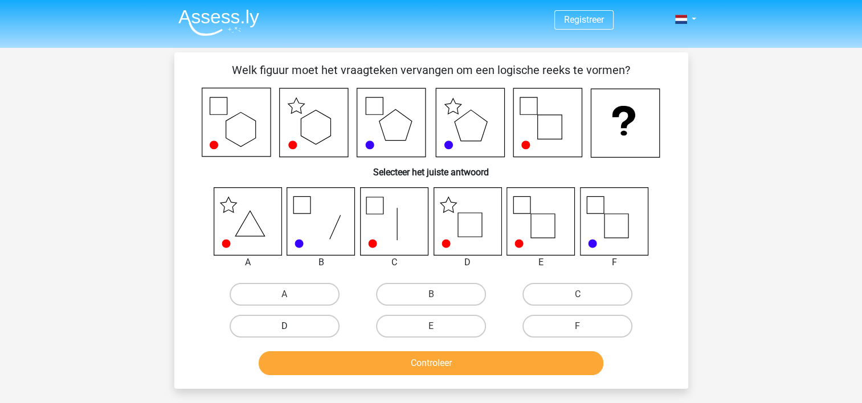
click at [328, 325] on label "D" at bounding box center [285, 326] width 110 height 23
click at [292, 326] on input "D" at bounding box center [287, 329] width 7 height 7
radio input "true"
click at [588, 360] on button "Controleer" at bounding box center [431, 363] width 345 height 24
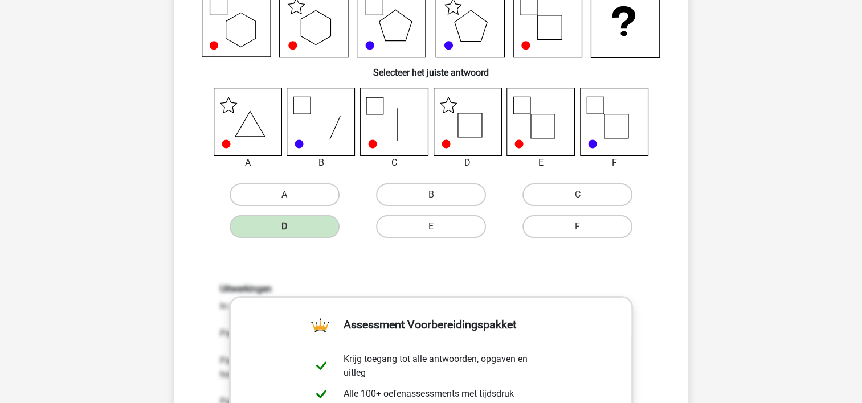
scroll to position [100, 0]
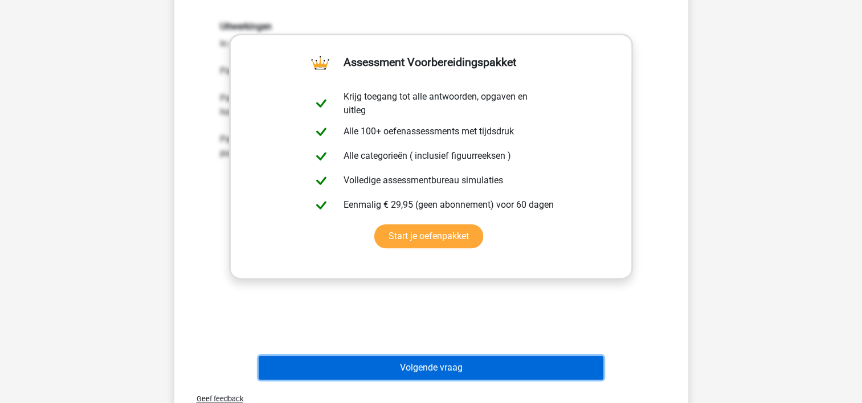
click at [563, 363] on button "Volgende vraag" at bounding box center [431, 368] width 345 height 24
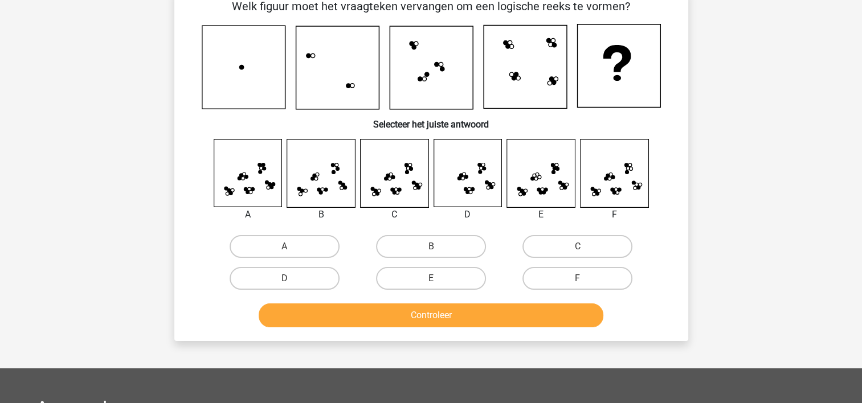
scroll to position [52, 0]
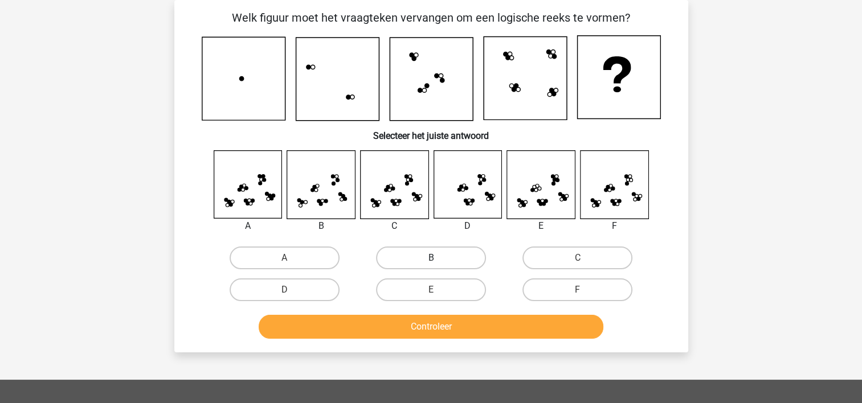
click at [409, 264] on label "B" at bounding box center [431, 258] width 110 height 23
click at [431, 264] on input "B" at bounding box center [434, 261] width 7 height 7
radio input "true"
click at [433, 328] on button "Controleer" at bounding box center [431, 327] width 345 height 24
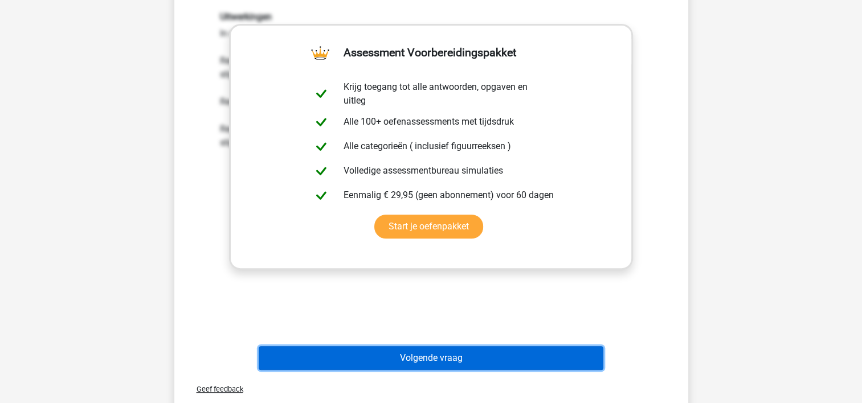
click at [574, 360] on button "Volgende vraag" at bounding box center [431, 358] width 345 height 24
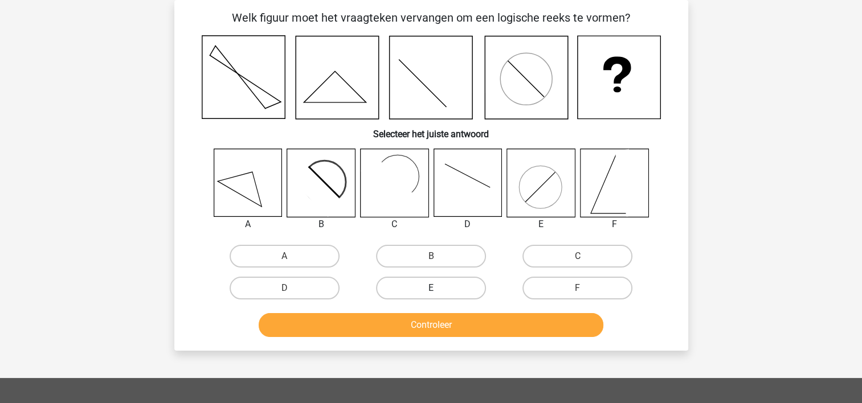
click at [441, 289] on label "E" at bounding box center [431, 288] width 110 height 23
click at [438, 289] on input "E" at bounding box center [434, 291] width 7 height 7
radio input "true"
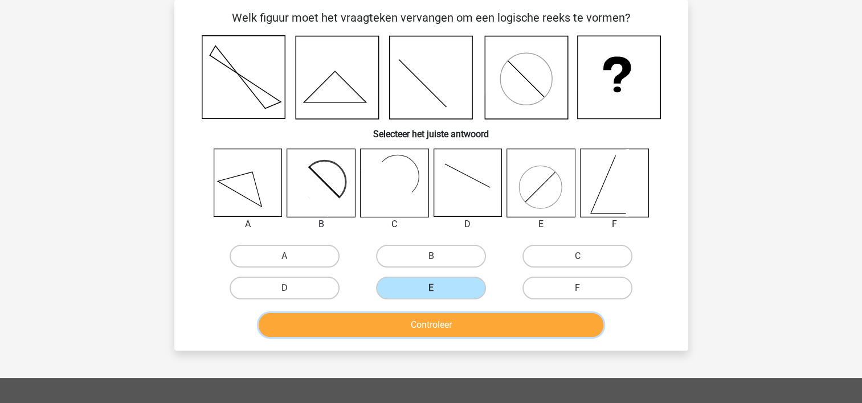
click at [447, 323] on button "Controleer" at bounding box center [431, 325] width 345 height 24
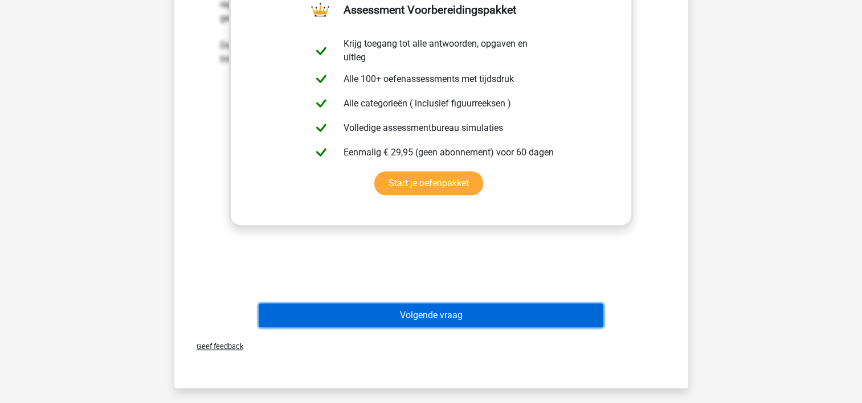
click at [588, 317] on button "Volgende vraag" at bounding box center [431, 316] width 345 height 24
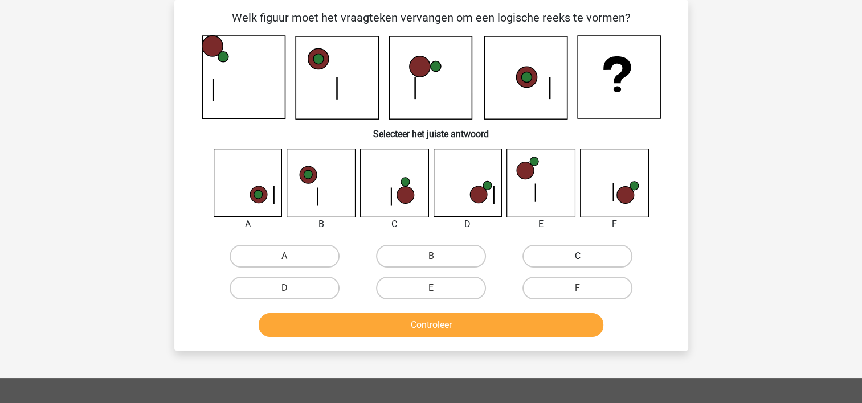
click at [571, 255] on label "C" at bounding box center [577, 256] width 110 height 23
click at [578, 256] on input "C" at bounding box center [581, 259] width 7 height 7
radio input "true"
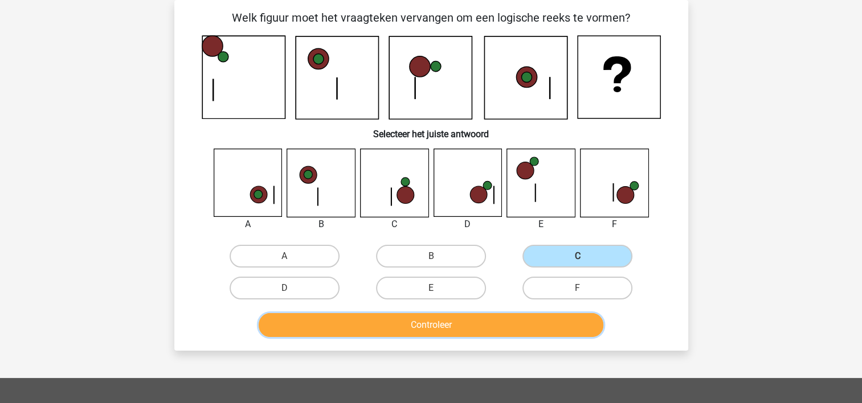
click at [579, 330] on button "Controleer" at bounding box center [431, 325] width 345 height 24
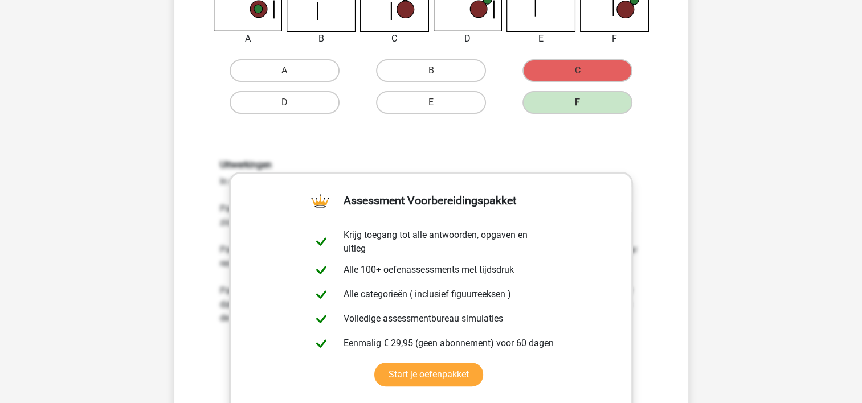
scroll to position [239, 0]
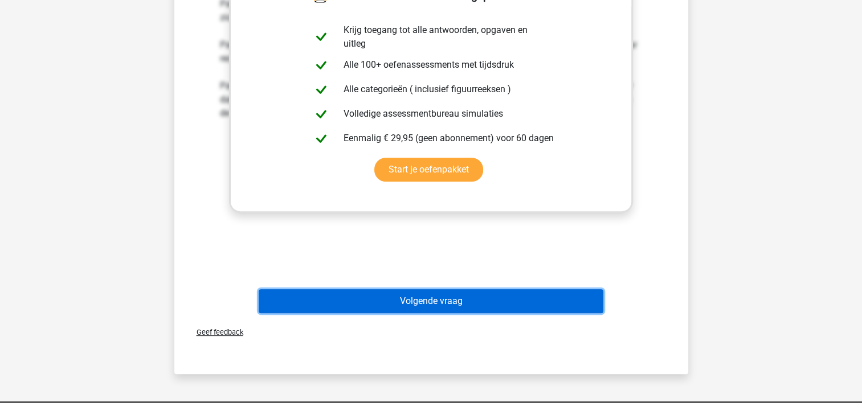
click at [527, 301] on button "Volgende vraag" at bounding box center [431, 301] width 345 height 24
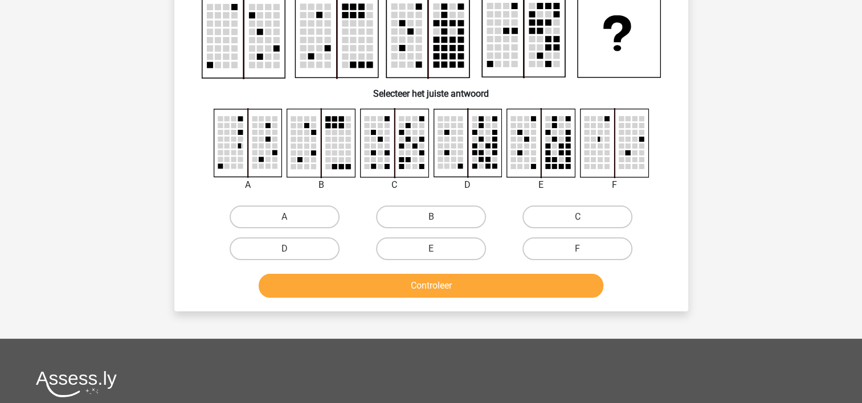
scroll to position [52, 0]
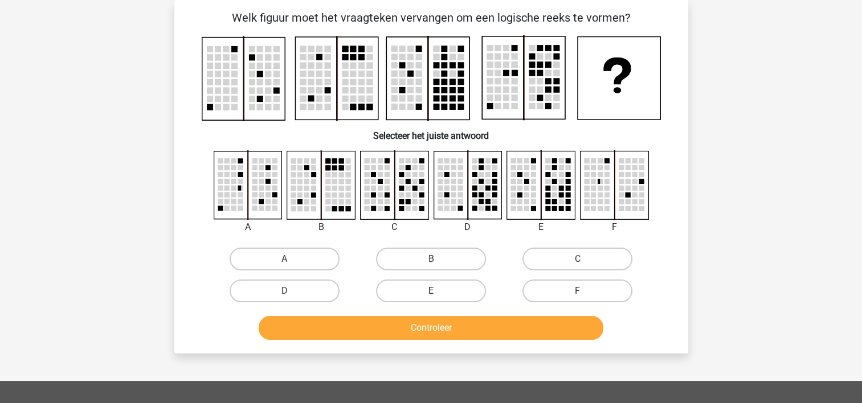
click at [480, 295] on label "E" at bounding box center [431, 291] width 110 height 23
click at [438, 295] on input "E" at bounding box center [434, 294] width 7 height 7
radio input "true"
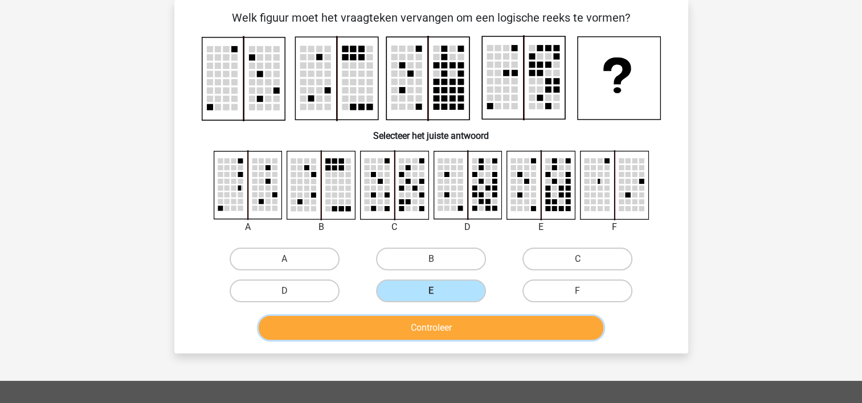
click at [481, 322] on button "Controleer" at bounding box center [431, 328] width 345 height 24
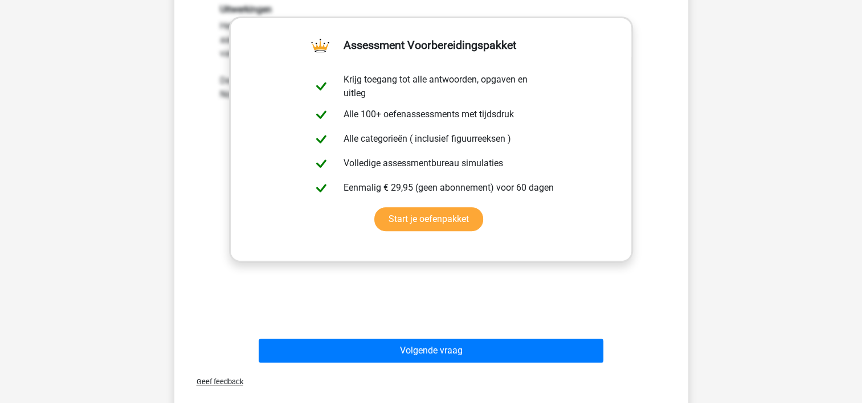
scroll to position [421, 0]
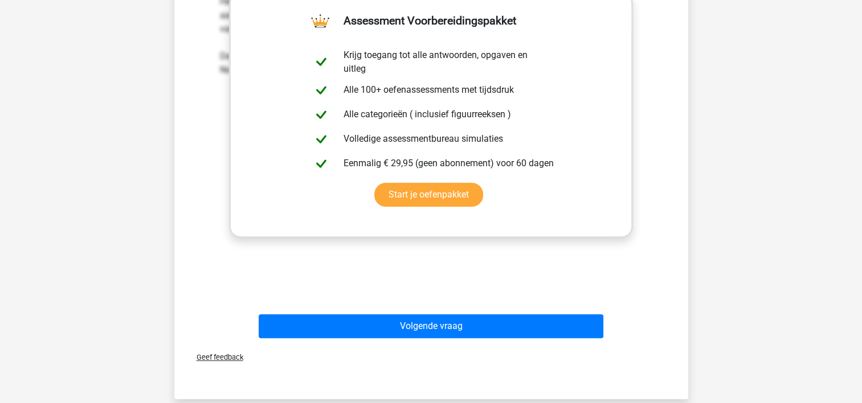
click at [567, 343] on div "Geef feedback" at bounding box center [431, 357] width 505 height 29
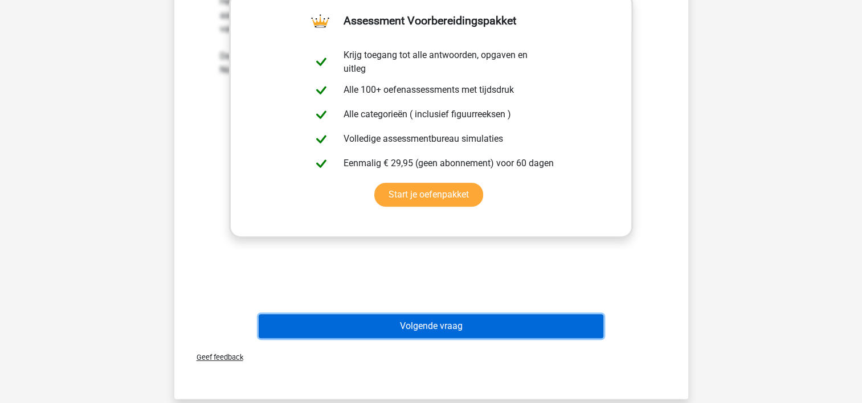
click at [574, 335] on button "Volgende vraag" at bounding box center [431, 326] width 345 height 24
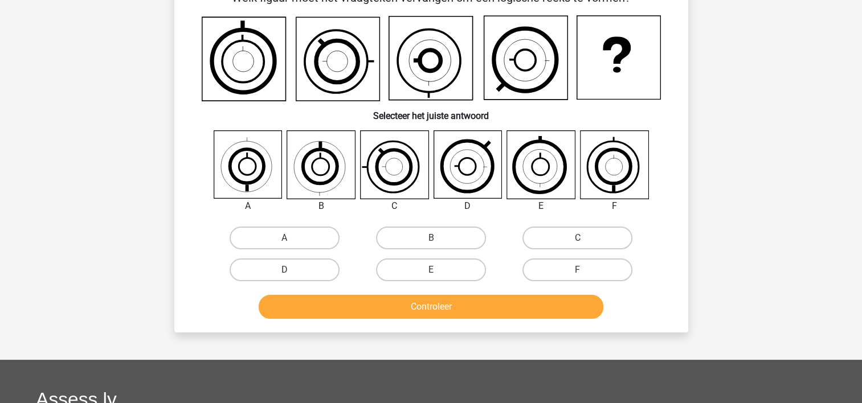
scroll to position [52, 0]
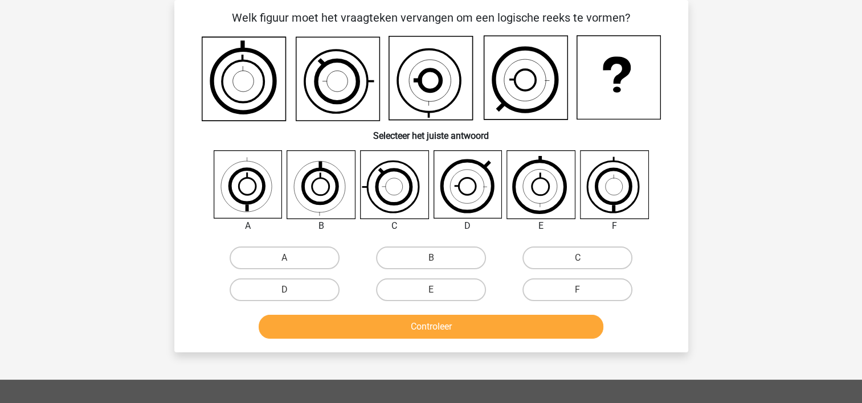
click at [617, 303] on div "F" at bounding box center [577, 290] width 146 height 32
click at [611, 297] on label "F" at bounding box center [577, 290] width 110 height 23
click at [585, 297] on input "F" at bounding box center [581, 293] width 7 height 7
radio input "true"
click at [589, 317] on button "Controleer" at bounding box center [431, 327] width 345 height 24
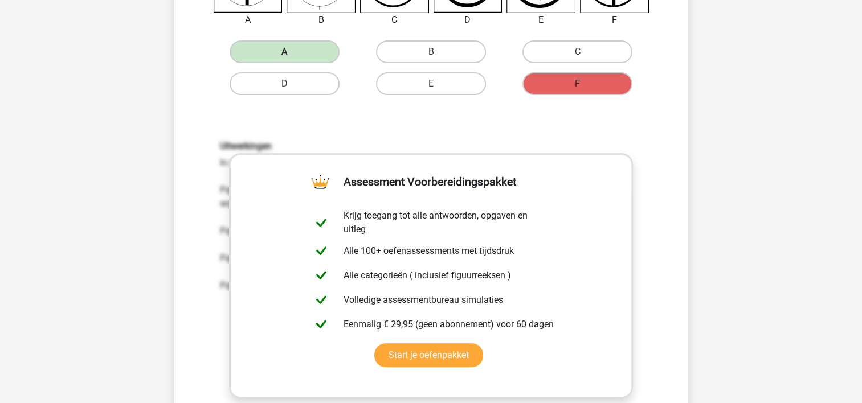
scroll to position [477, 0]
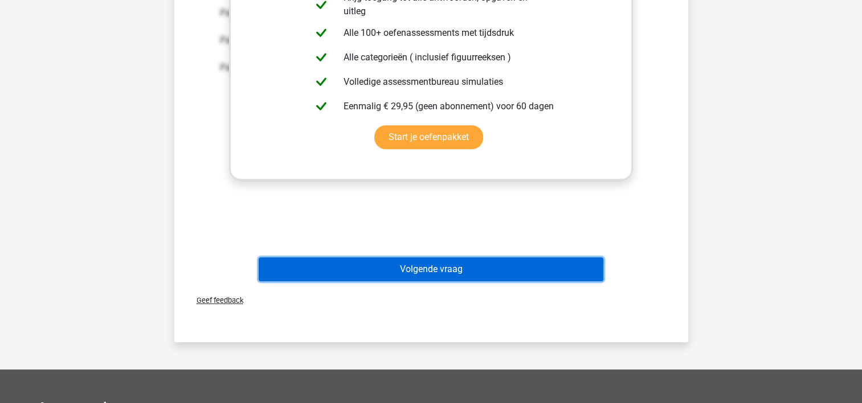
click at [583, 272] on button "Volgende vraag" at bounding box center [431, 269] width 345 height 24
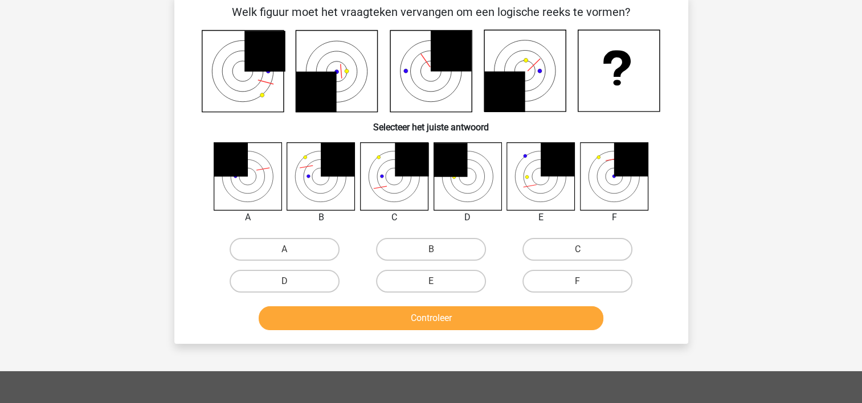
scroll to position [52, 0]
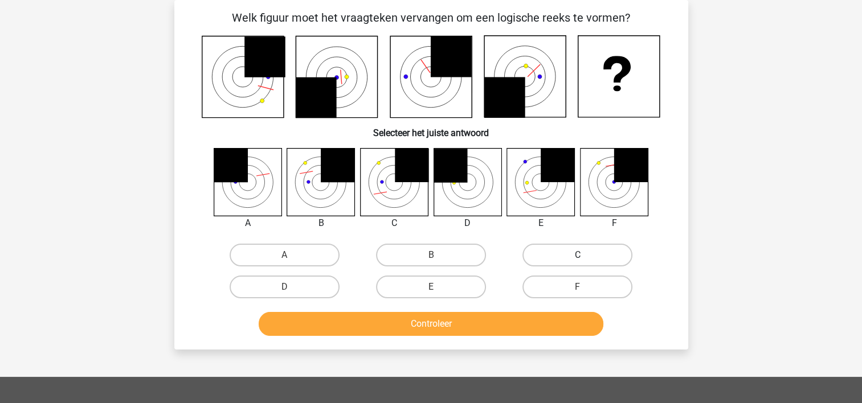
click at [563, 252] on label "C" at bounding box center [577, 255] width 110 height 23
click at [578, 255] on input "C" at bounding box center [581, 258] width 7 height 7
radio input "true"
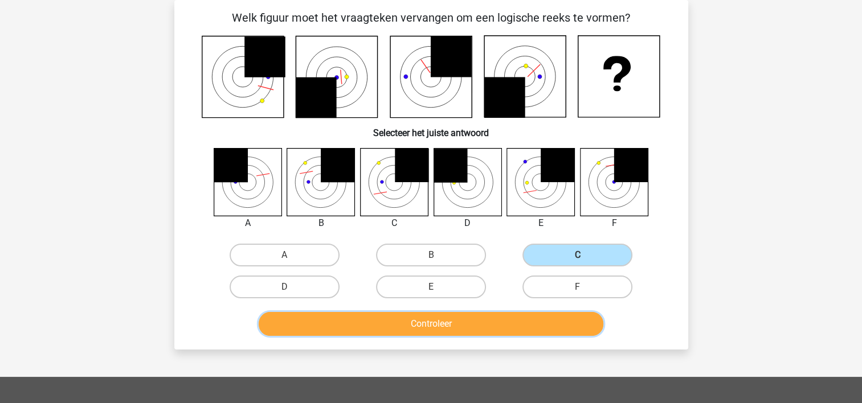
click at [548, 317] on button "Controleer" at bounding box center [431, 324] width 345 height 24
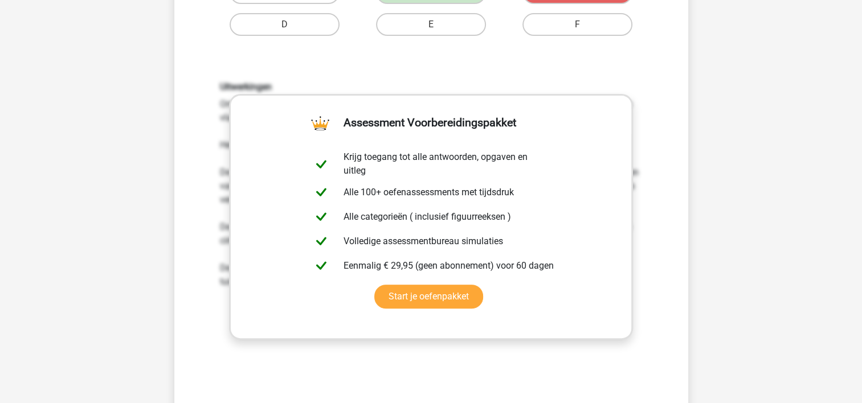
scroll to position [468, 0]
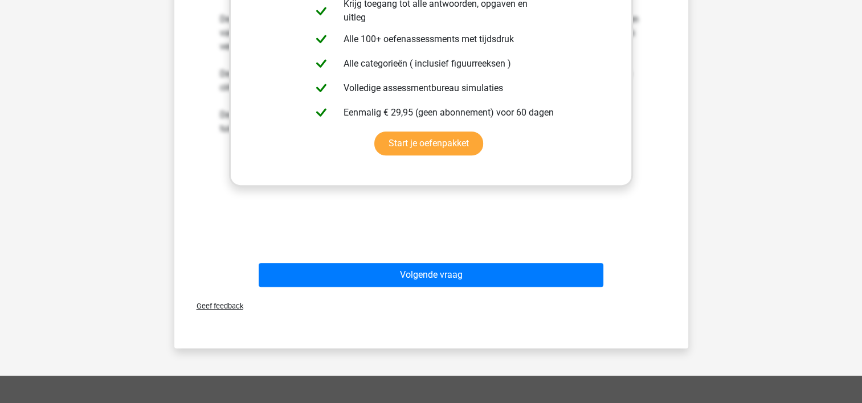
click at [534, 292] on div "Geef feedback" at bounding box center [431, 306] width 505 height 29
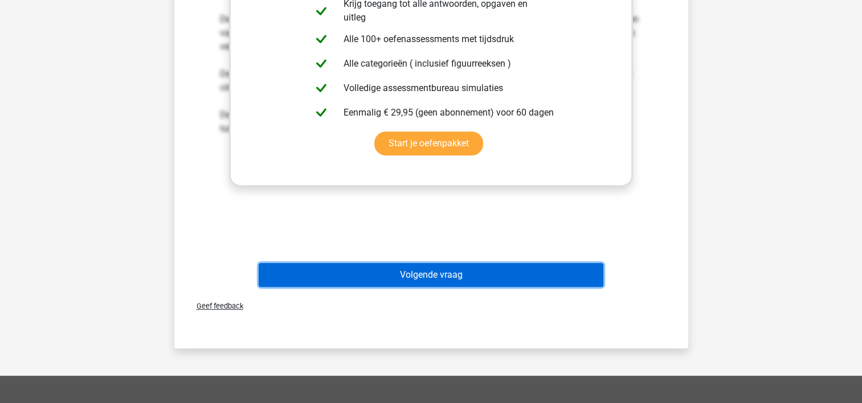
click at [548, 277] on button "Volgende vraag" at bounding box center [431, 275] width 345 height 24
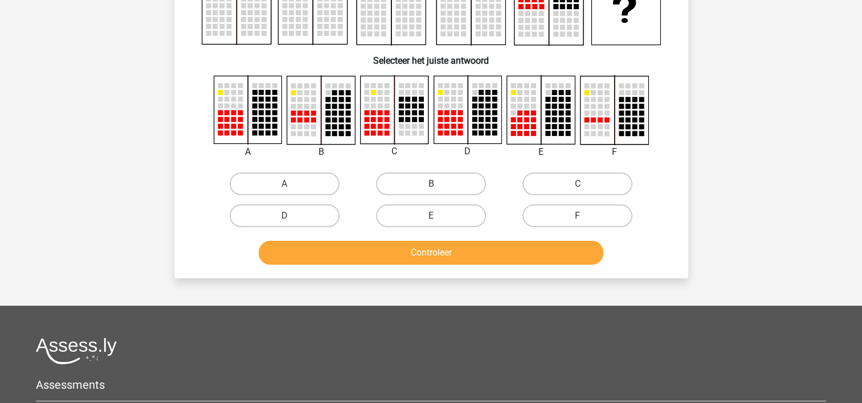
scroll to position [52, 0]
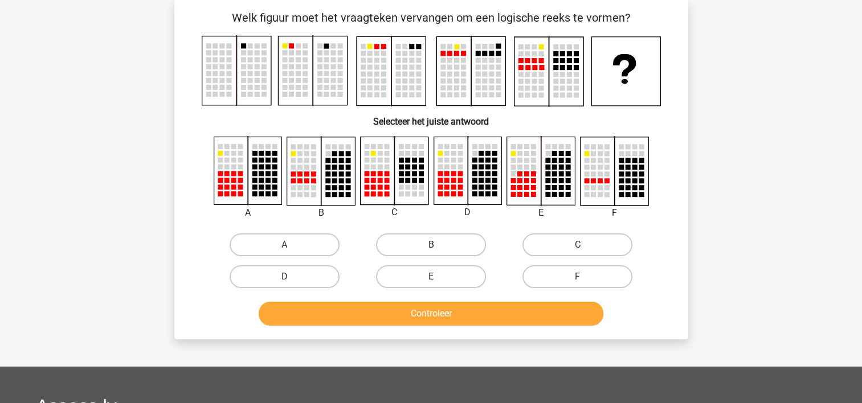
click at [456, 245] on label "B" at bounding box center [431, 245] width 110 height 23
click at [438, 245] on input "B" at bounding box center [434, 248] width 7 height 7
radio input "true"
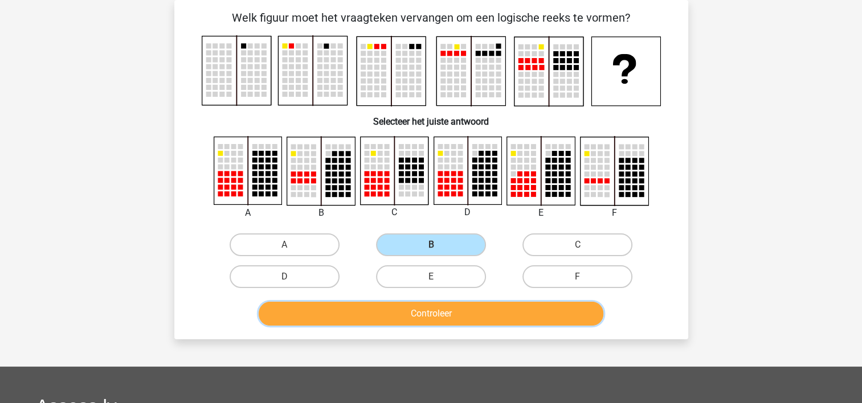
click at [431, 314] on button "Controleer" at bounding box center [431, 314] width 345 height 24
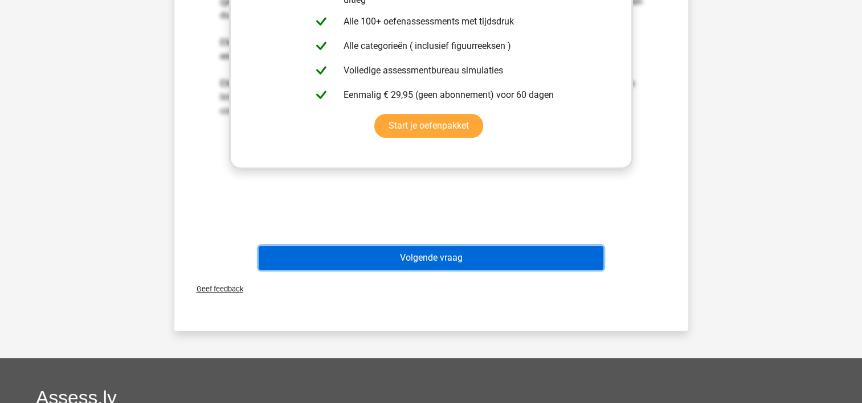
click at [527, 259] on button "Volgende vraag" at bounding box center [431, 258] width 345 height 24
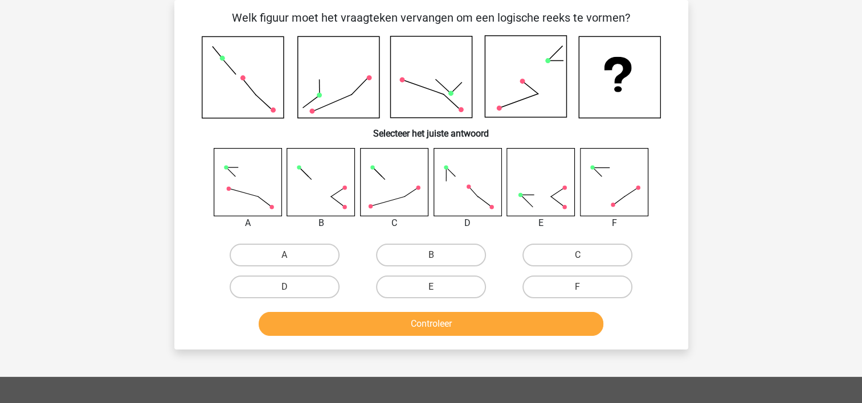
click at [578, 271] on div "F" at bounding box center [577, 287] width 146 height 32
click at [581, 261] on input "C" at bounding box center [581, 258] width 7 height 7
radio input "true"
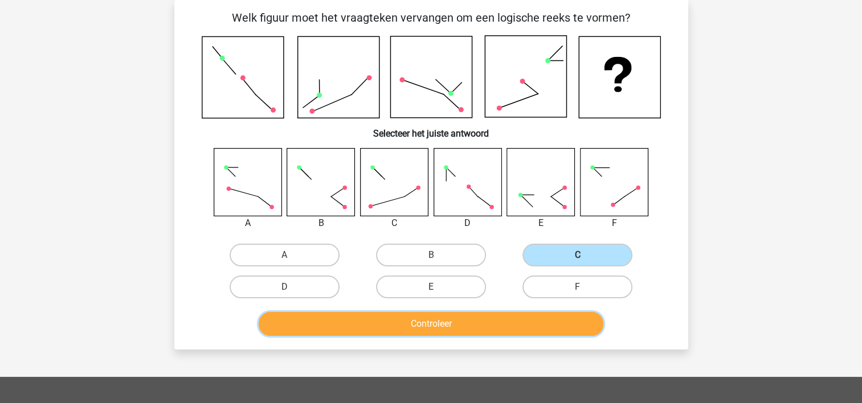
click at [542, 324] on button "Controleer" at bounding box center [431, 324] width 345 height 24
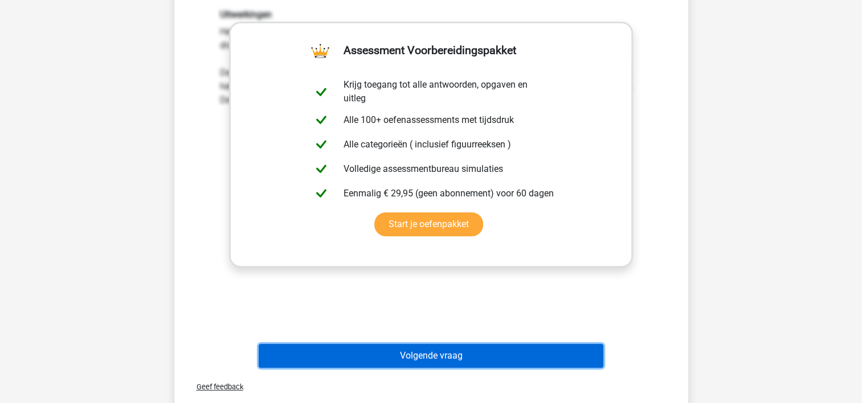
click at [535, 357] on button "Volgende vraag" at bounding box center [431, 356] width 345 height 24
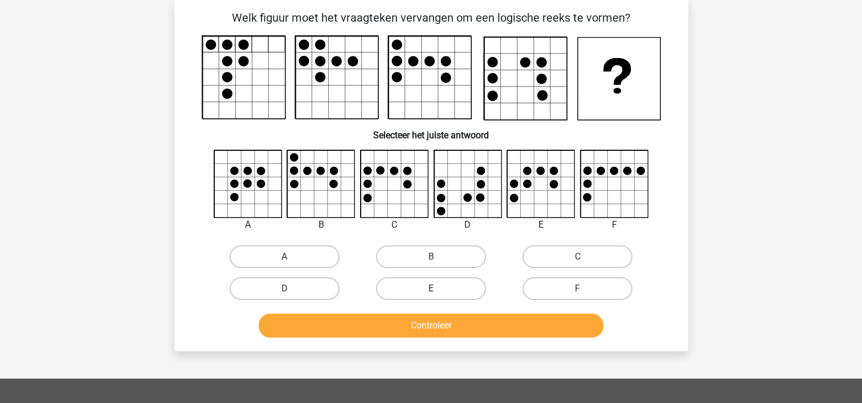
click at [465, 287] on label "E" at bounding box center [431, 288] width 110 height 23
click at [438, 289] on input "E" at bounding box center [434, 292] width 7 height 7
radio input "true"
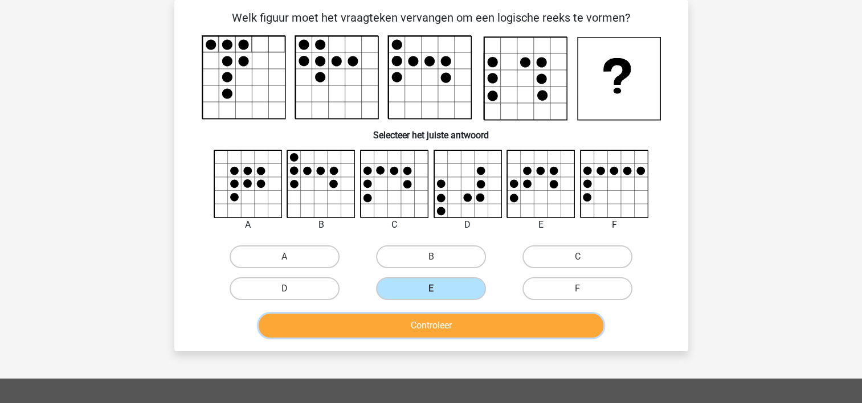
click at [456, 324] on button "Controleer" at bounding box center [431, 326] width 345 height 24
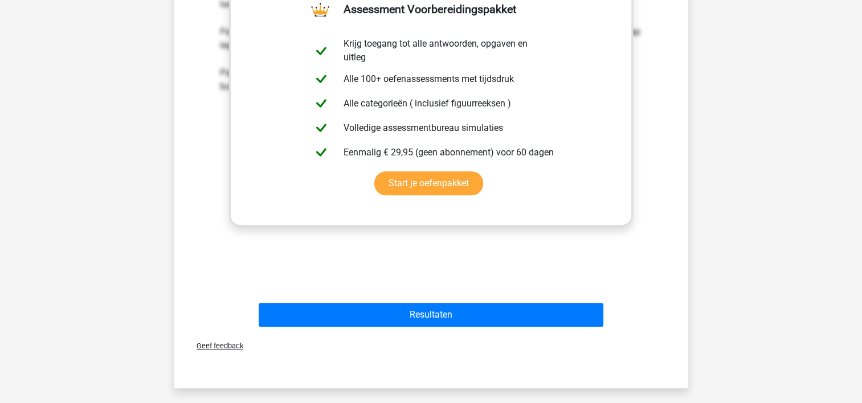
scroll to position [428, 0]
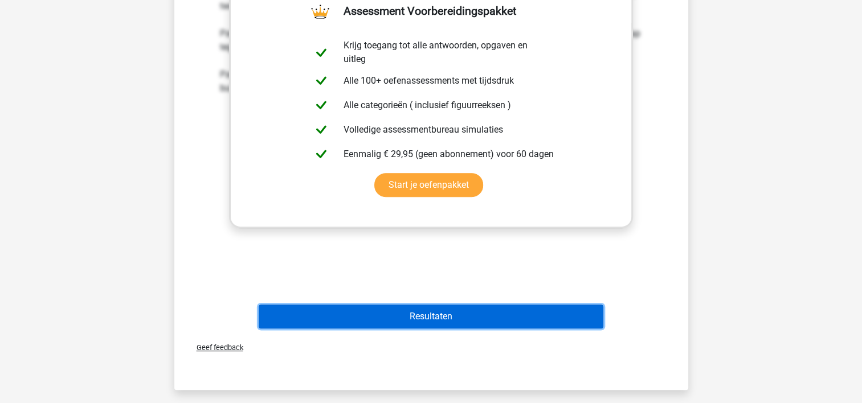
click at [456, 324] on button "Resultaten" at bounding box center [431, 317] width 345 height 24
